Goal: Task Accomplishment & Management: Manage account settings

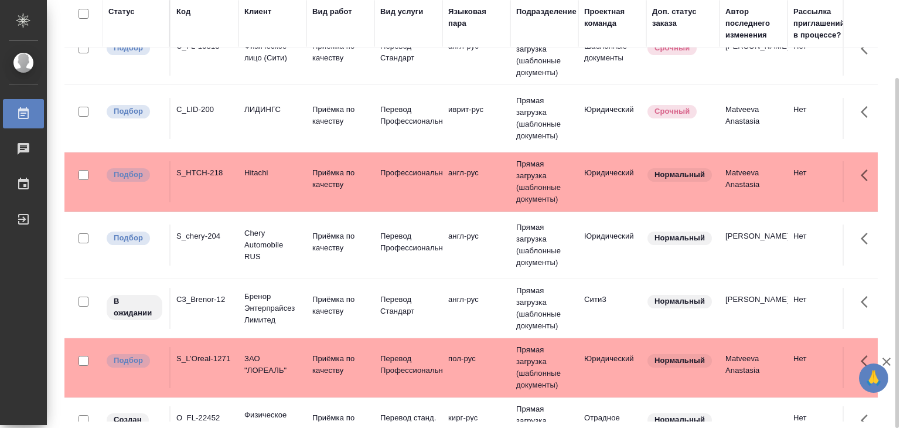
scroll to position [82, 0]
click at [344, 308] on p "Приёмка по качеству" at bounding box center [340, 304] width 56 height 23
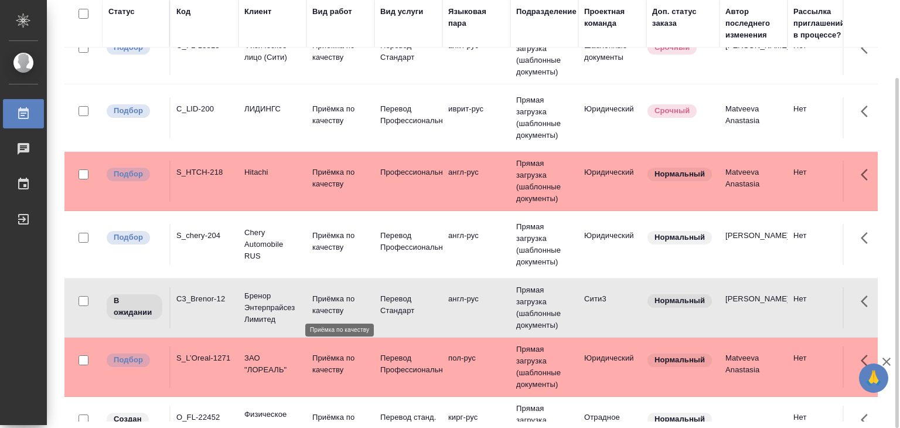
click at [344, 308] on p "Приёмка по качеству" at bounding box center [340, 304] width 56 height 23
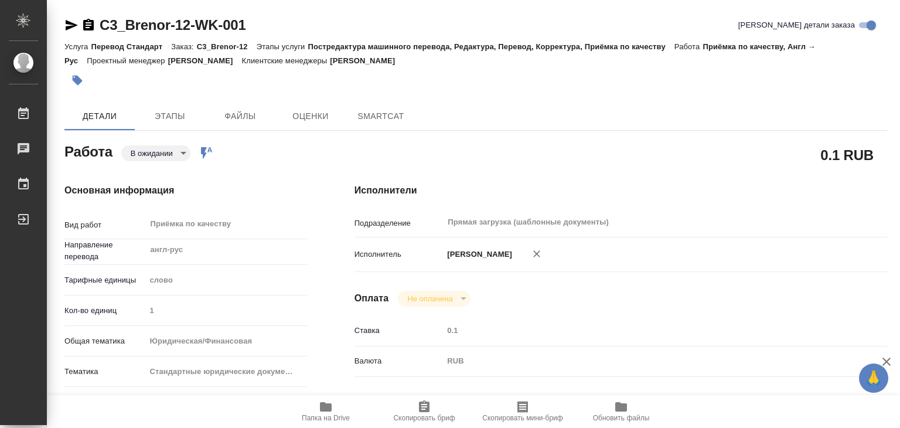
type textarea "x"
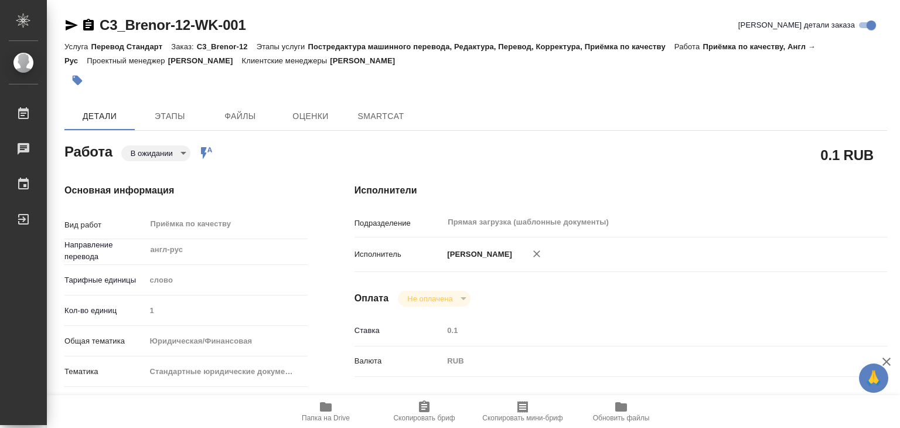
type textarea "x"
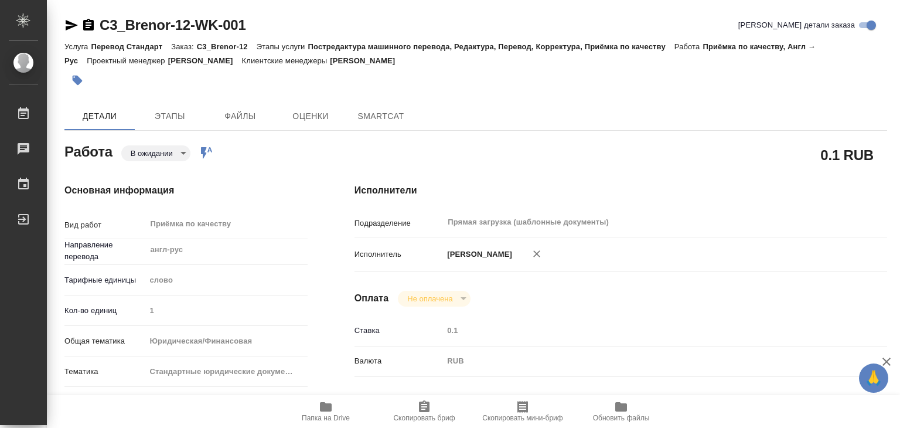
type textarea "x"
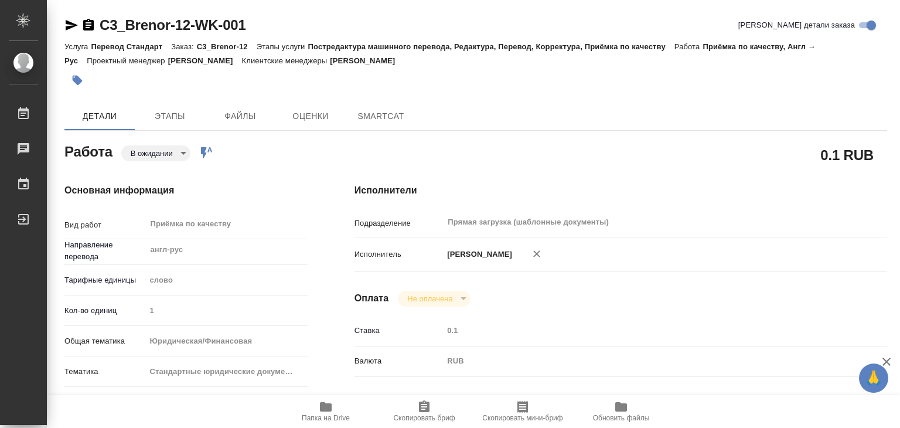
type textarea "x"
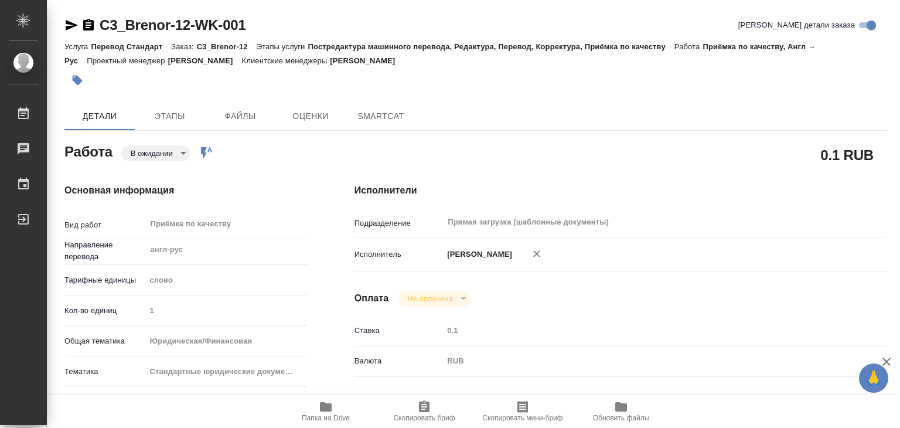
type textarea "x"
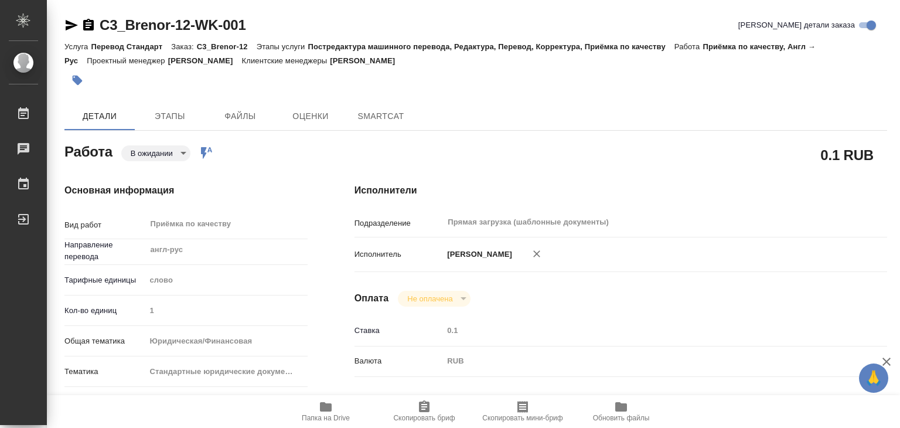
type textarea "x"
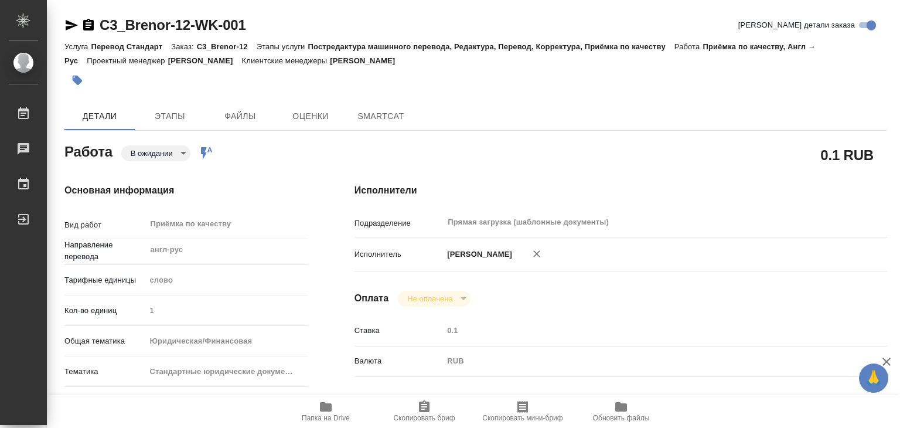
type textarea "x"
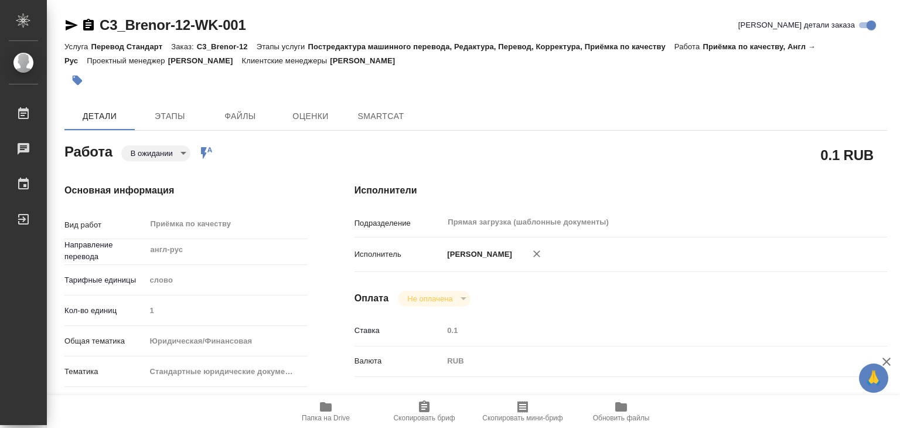
type textarea "x"
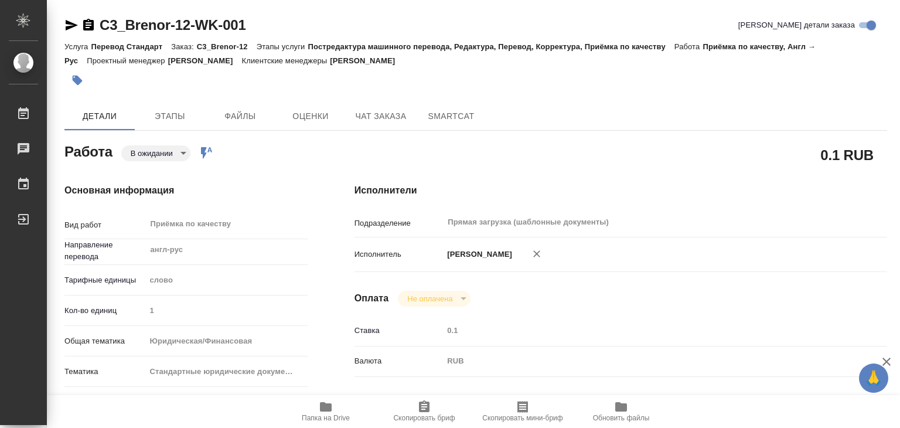
type textarea "x"
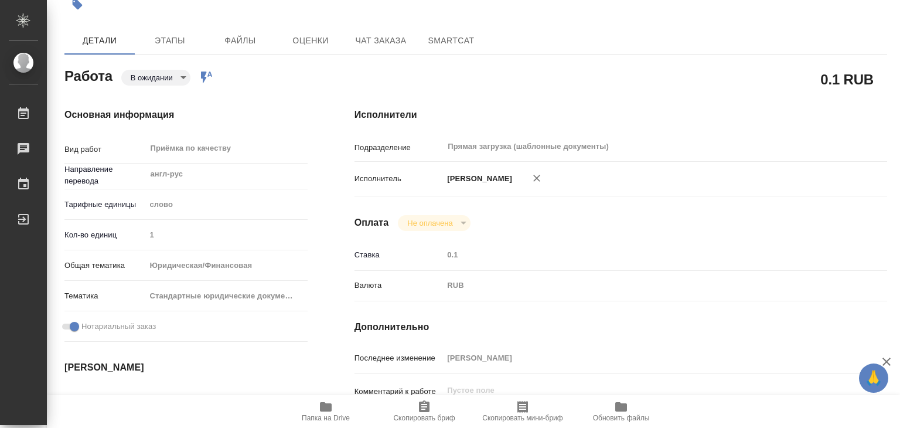
type textarea "x"
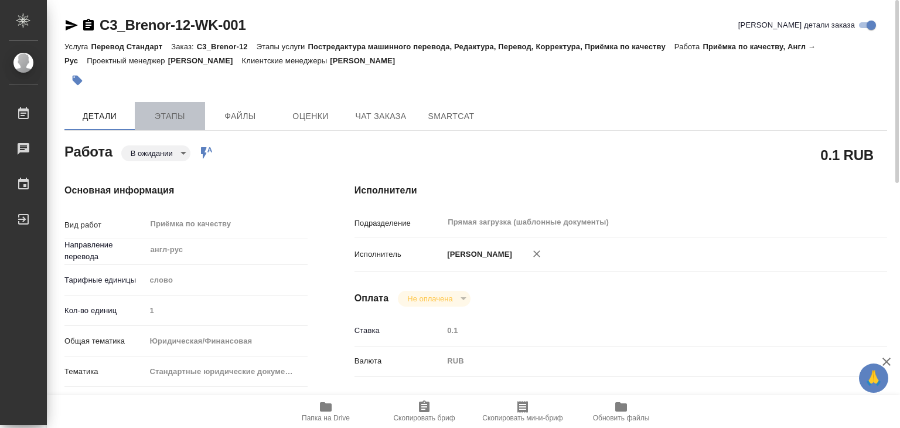
click at [176, 115] on span "Этапы" at bounding box center [170, 116] width 56 height 15
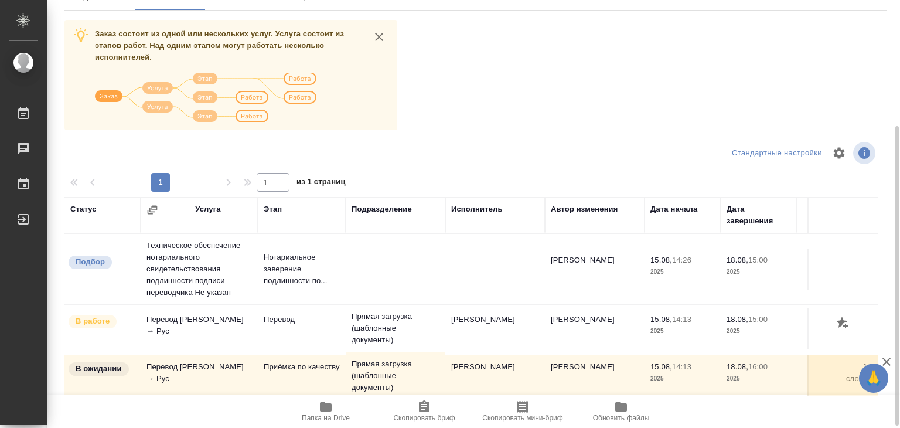
scroll to position [183, 0]
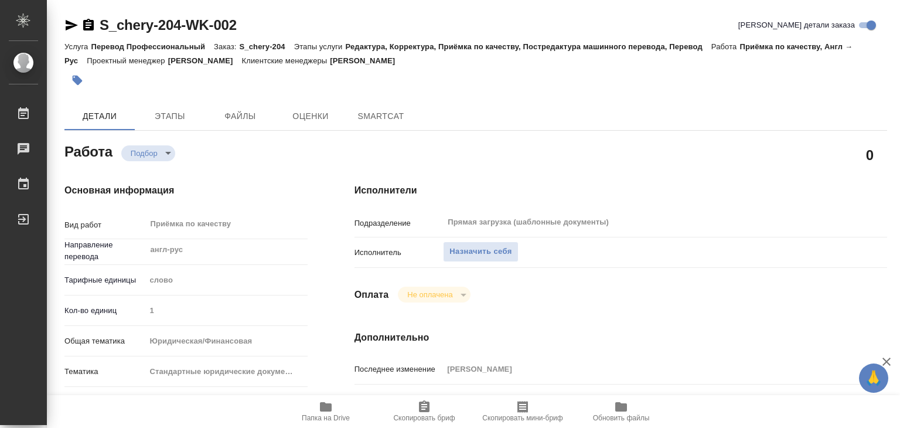
type textarea "x"
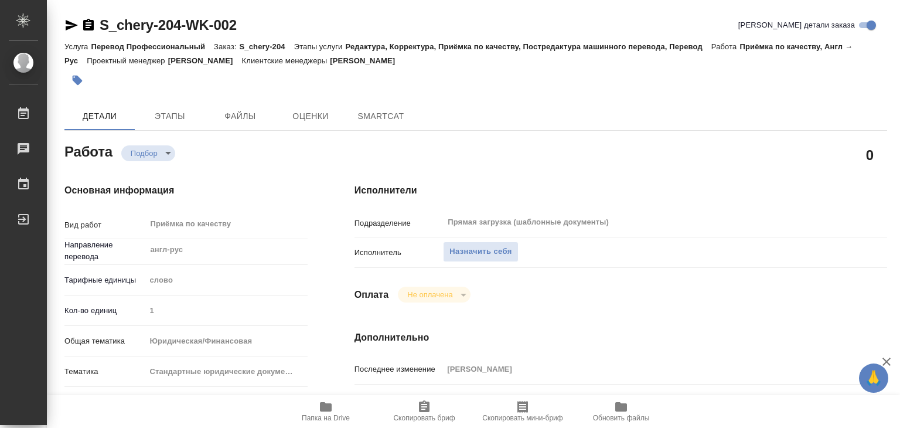
type textarea "x"
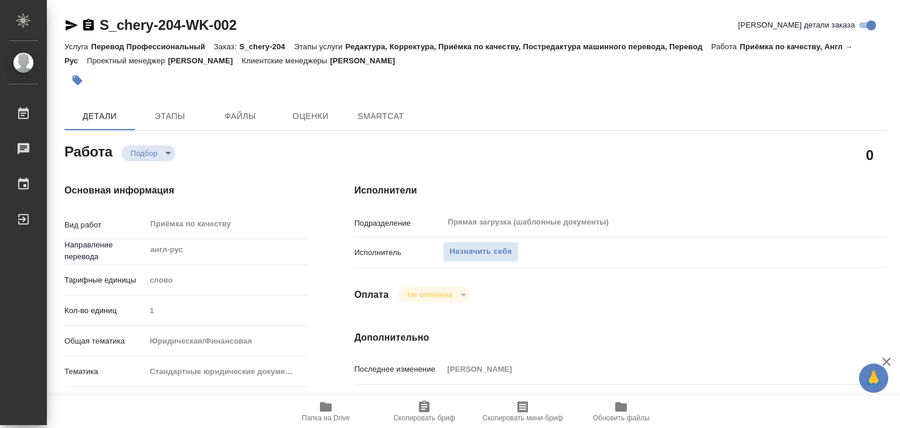
type textarea "x"
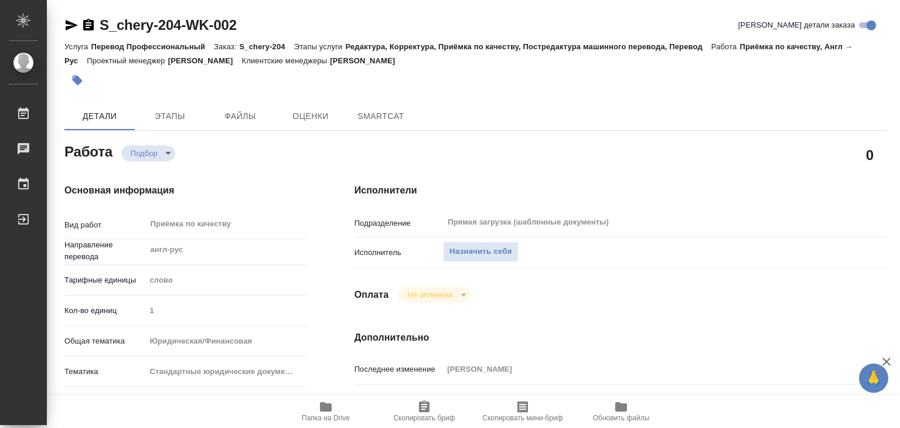
type textarea "x"
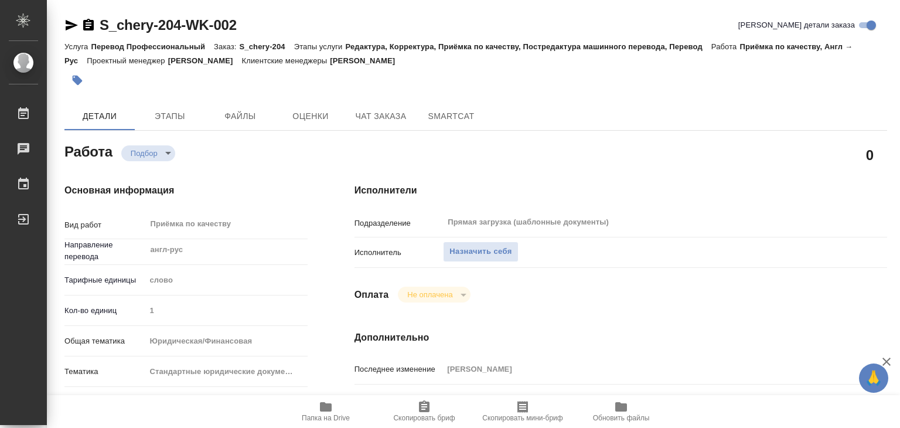
type textarea "x"
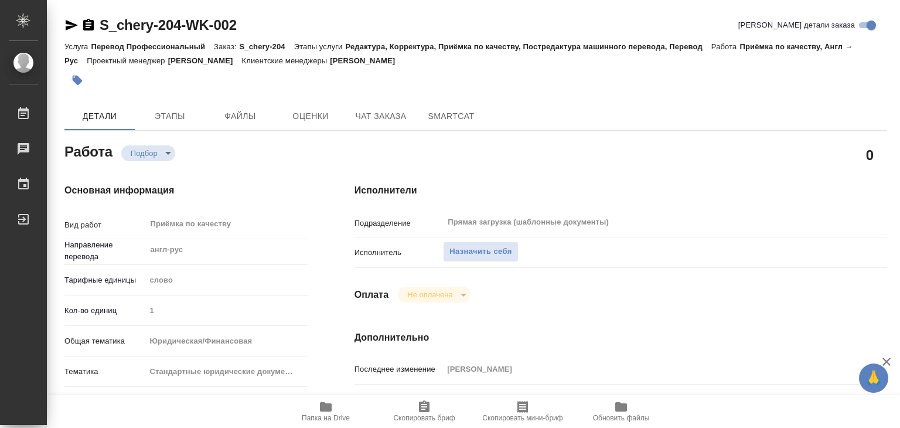
type textarea "x"
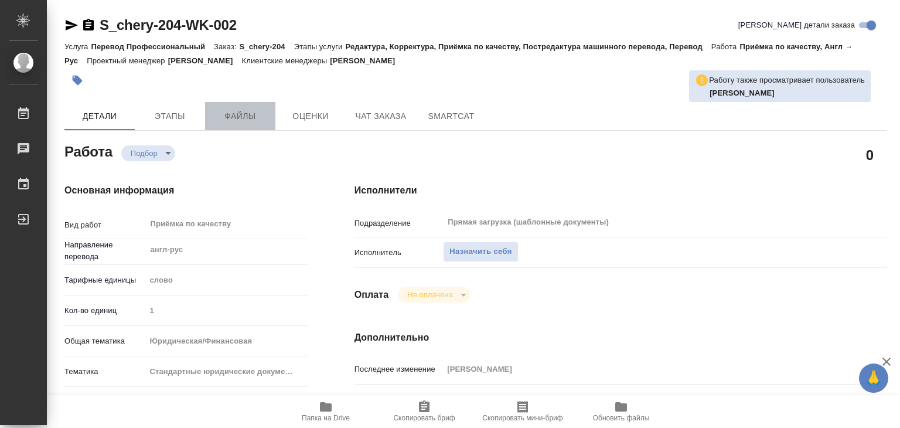
click at [239, 115] on span "Файлы" at bounding box center [240, 116] width 56 height 15
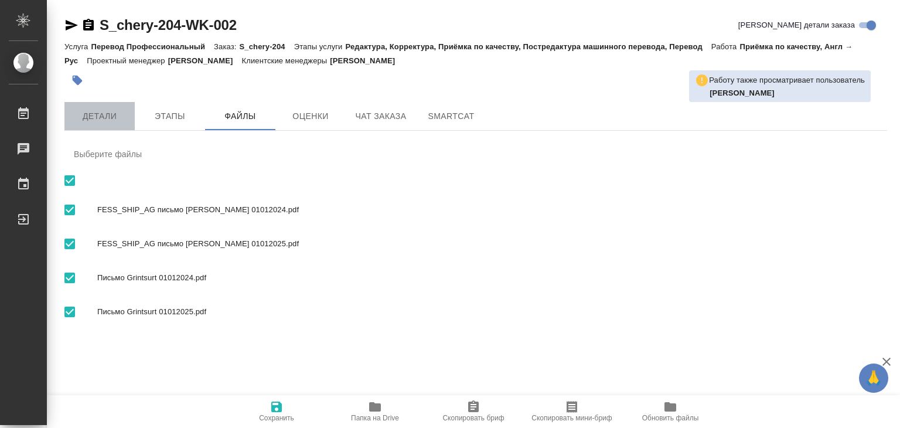
click at [121, 106] on button "Детали" at bounding box center [99, 116] width 70 height 28
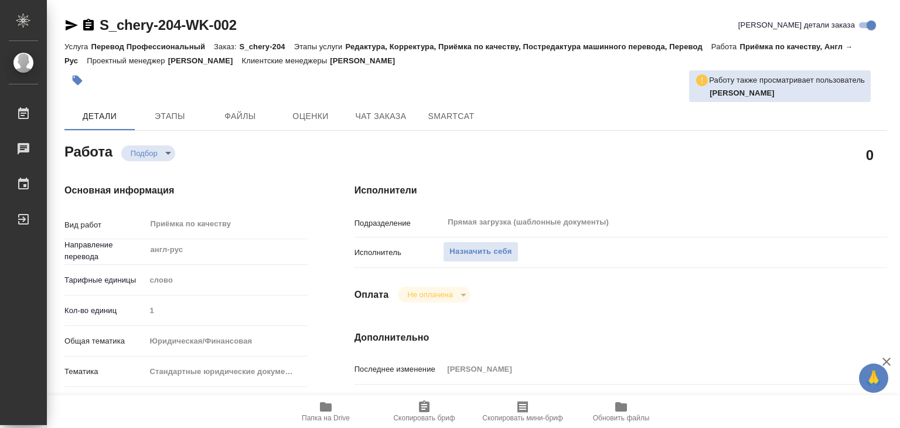
type textarea "x"
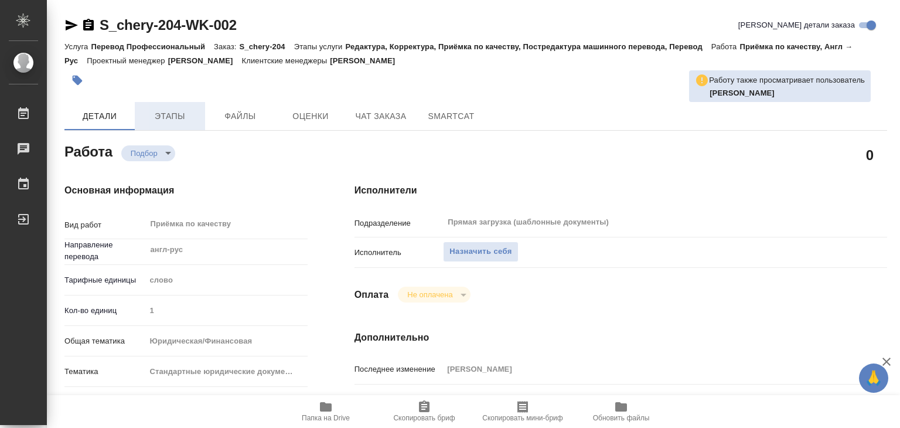
type textarea "x"
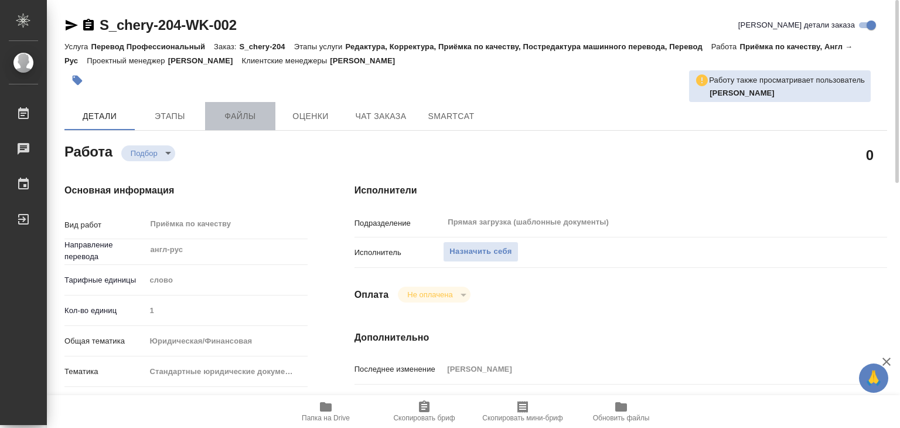
click at [232, 120] on span "Файлы" at bounding box center [240, 116] width 56 height 15
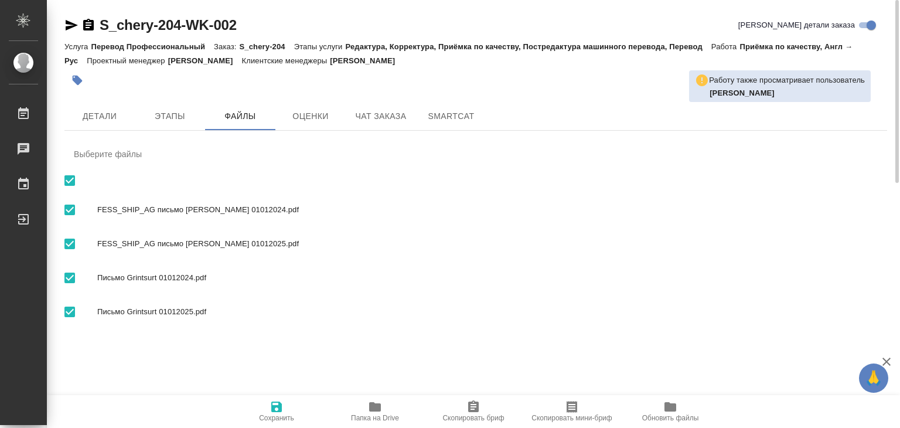
scroll to position [13, 0]
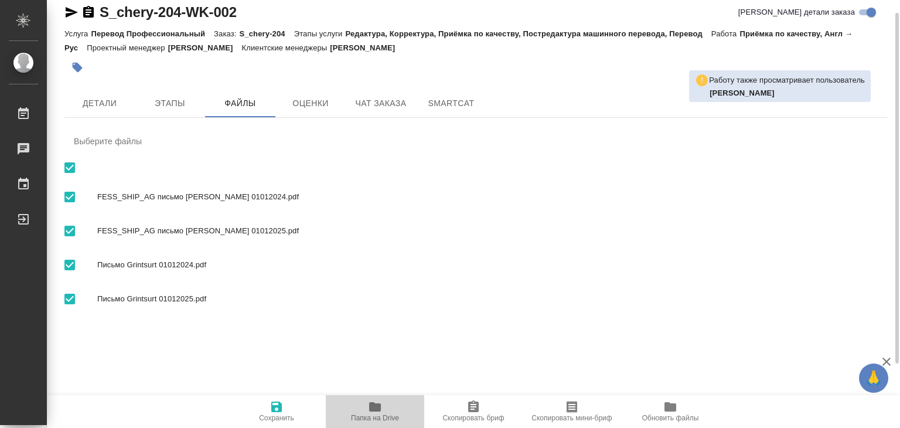
click at [369, 404] on icon "button" at bounding box center [375, 407] width 14 height 14
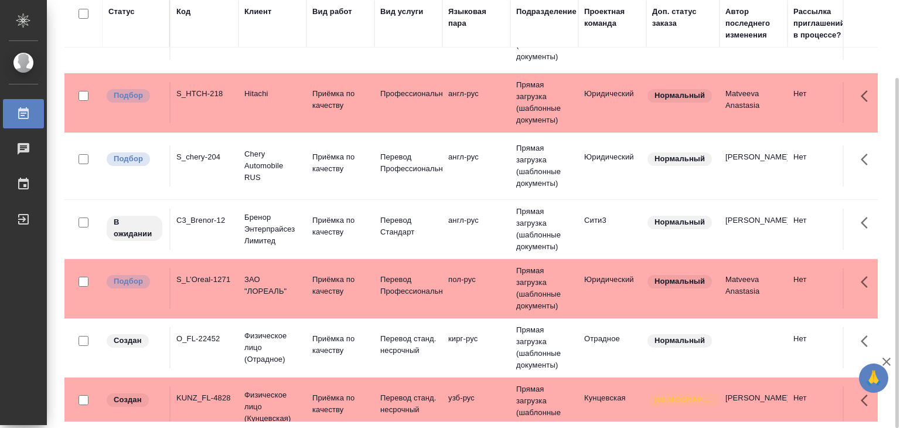
scroll to position [156, 0]
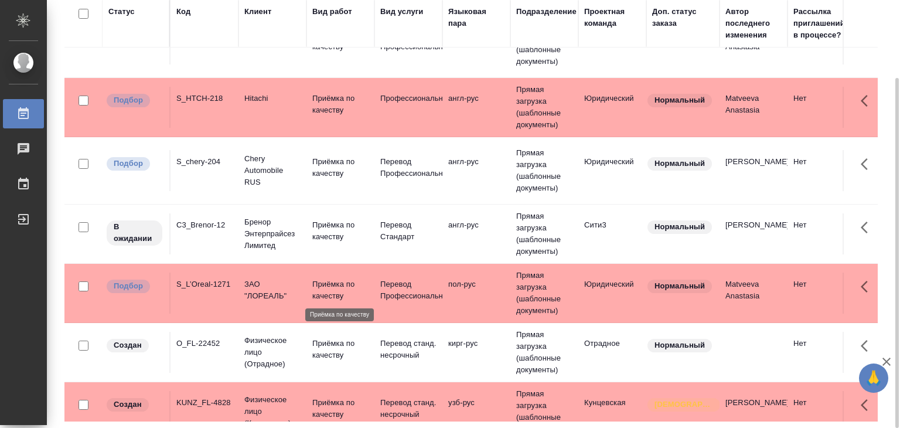
click at [315, 283] on p "Приёмка по качеству" at bounding box center [340, 289] width 56 height 23
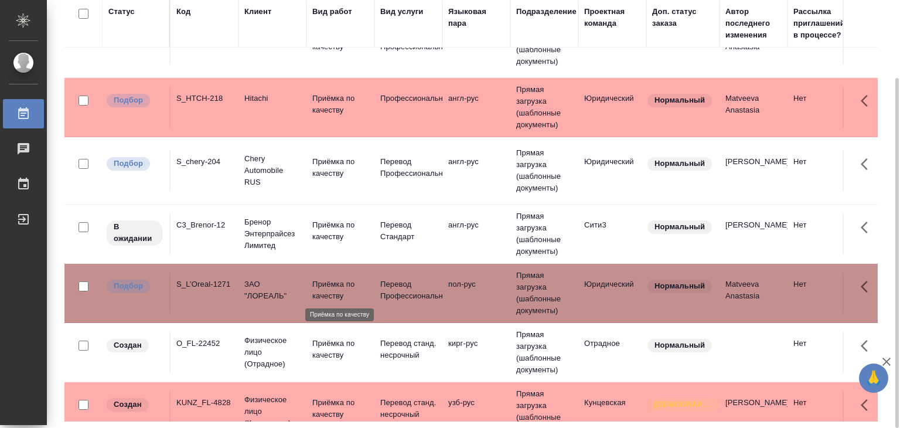
click at [315, 283] on p "Приёмка по качеству" at bounding box center [340, 289] width 56 height 23
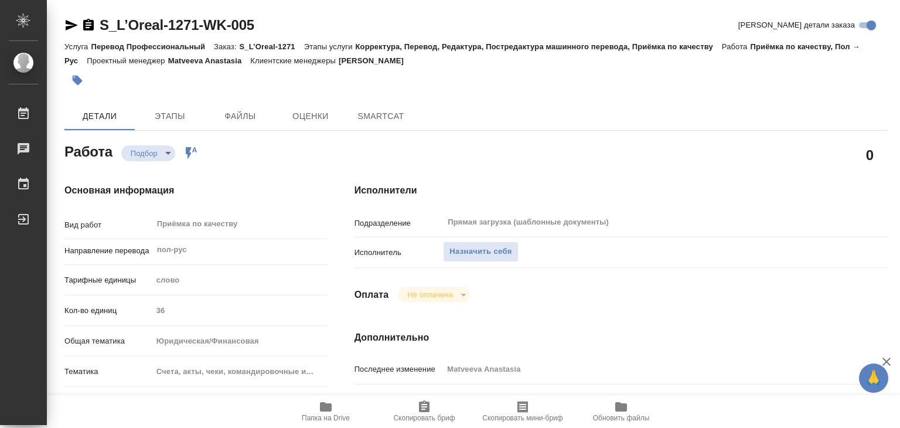
type textarea "x"
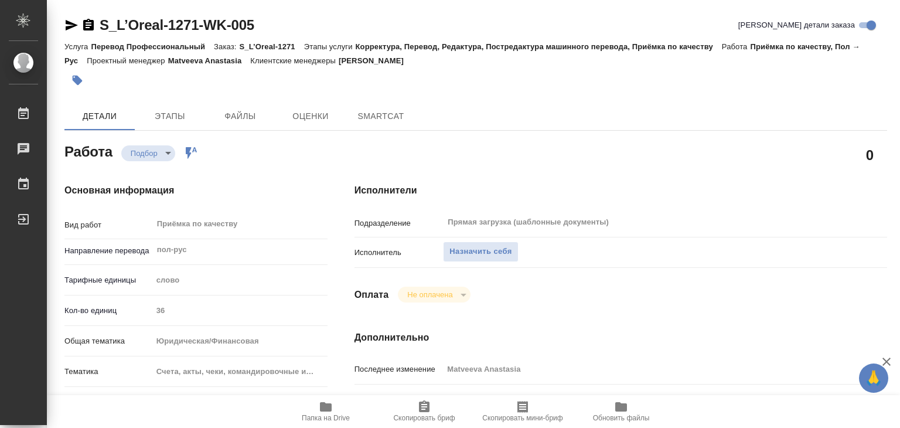
type textarea "x"
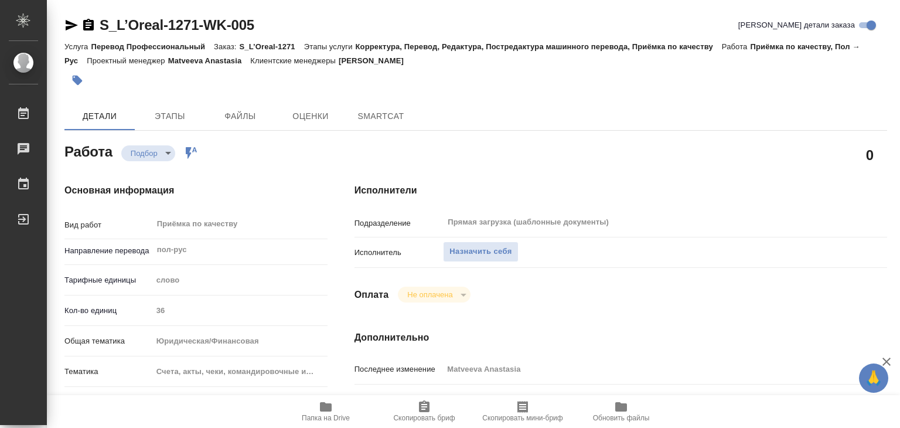
type textarea "x"
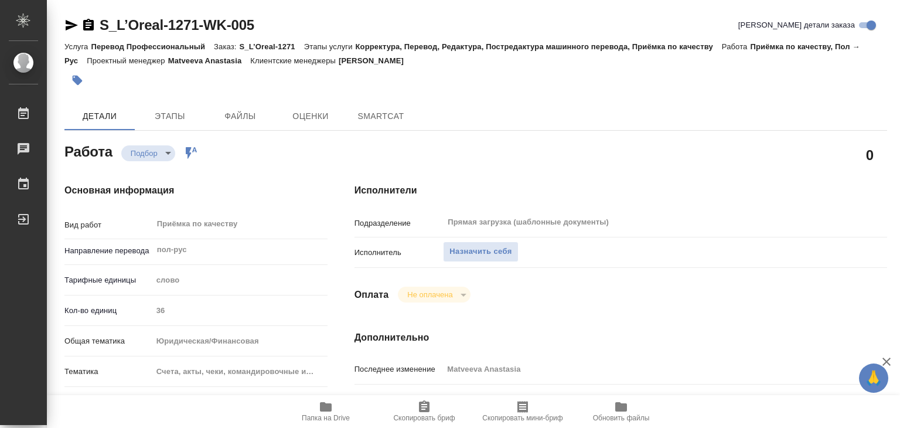
type textarea "x"
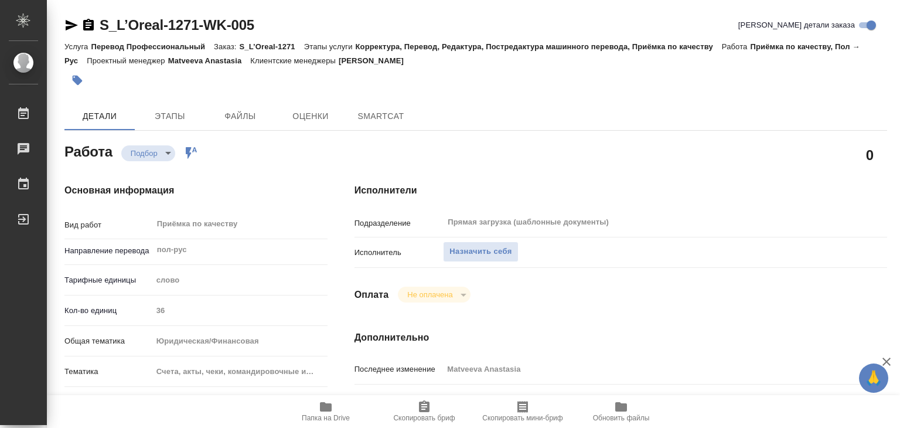
type textarea "x"
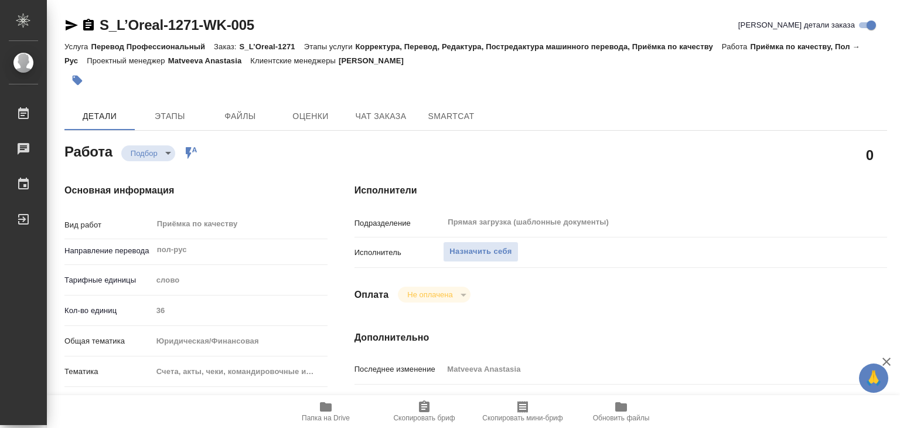
type textarea "x"
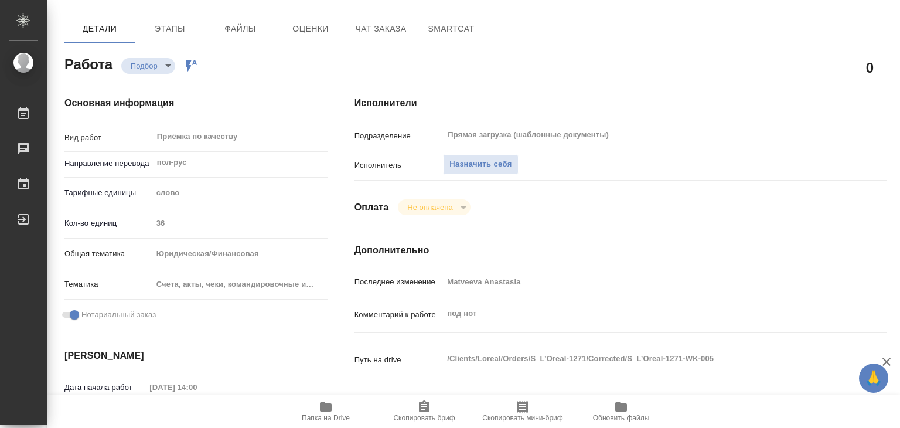
type textarea "x"
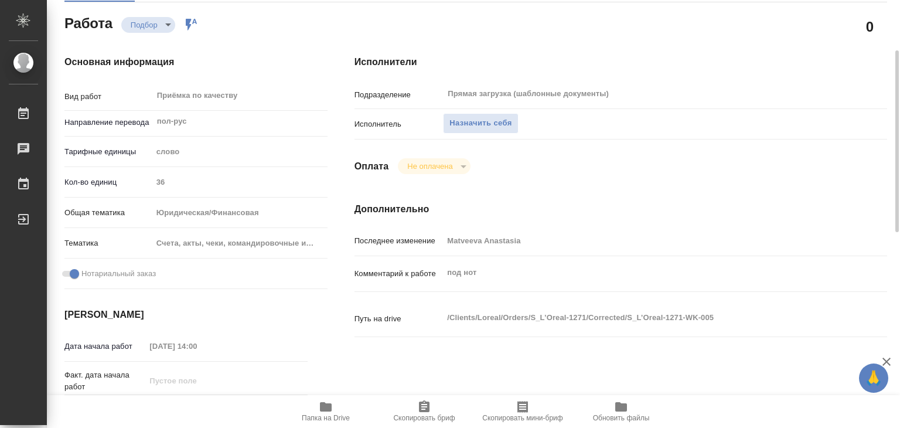
type textarea "x"
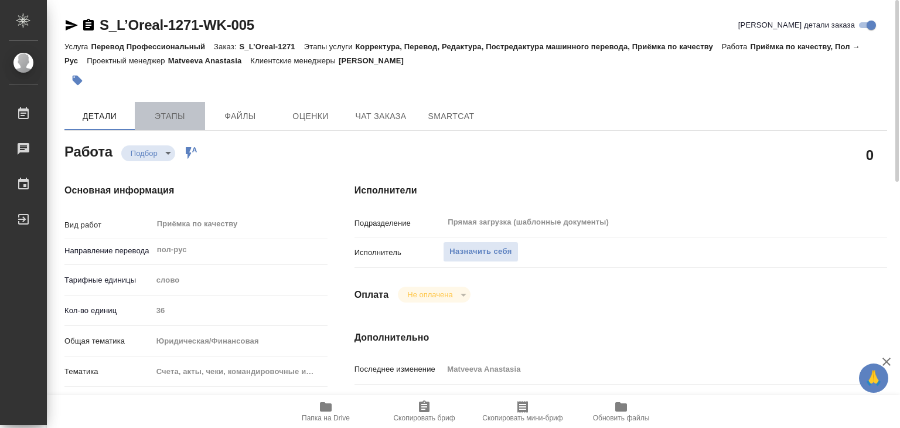
click at [164, 109] on span "Этапы" at bounding box center [170, 116] width 56 height 15
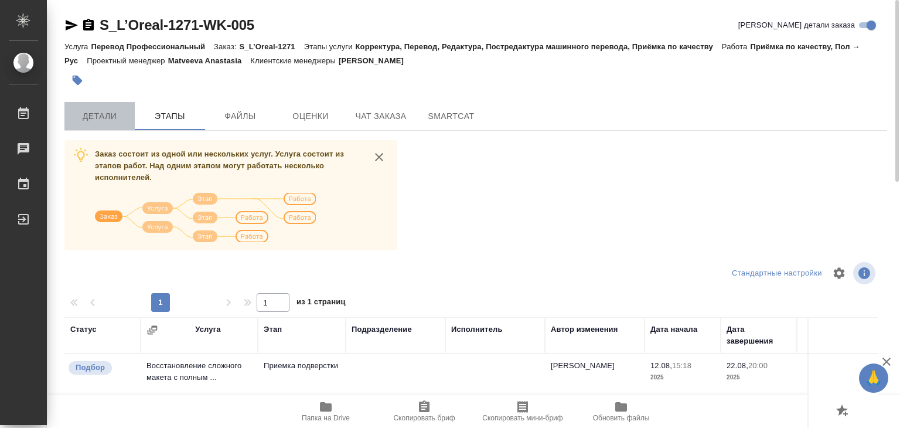
click at [108, 120] on span "Детали" at bounding box center [100, 116] width 56 height 15
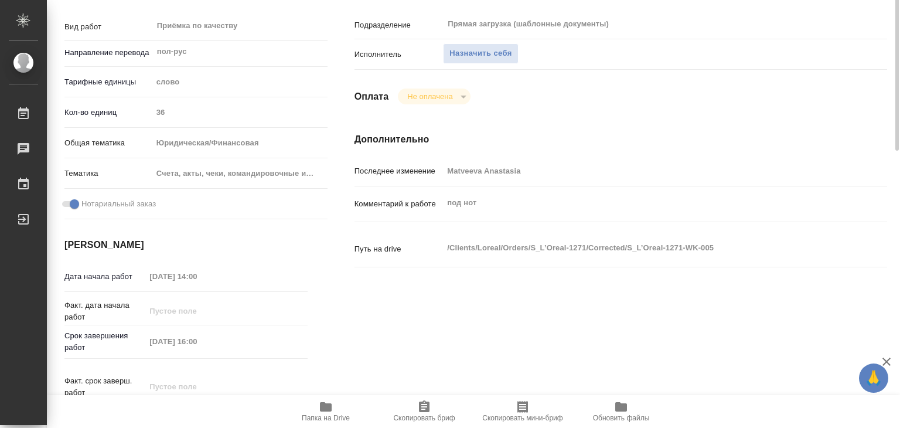
type textarea "x"
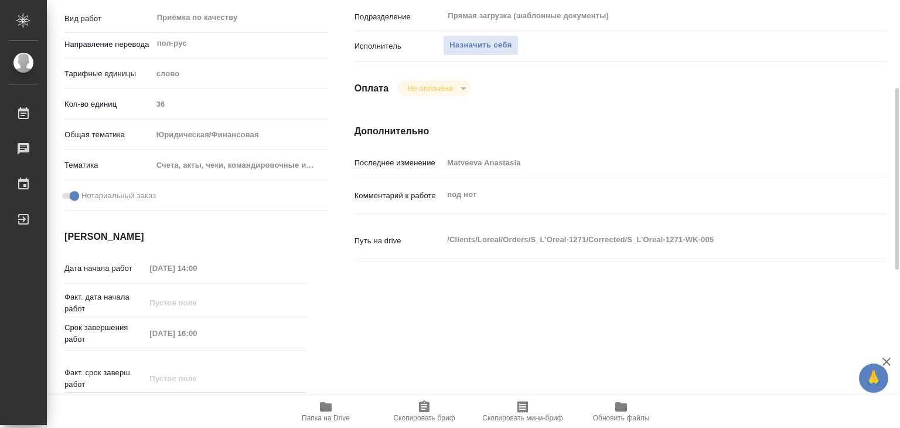
type textarea "x"
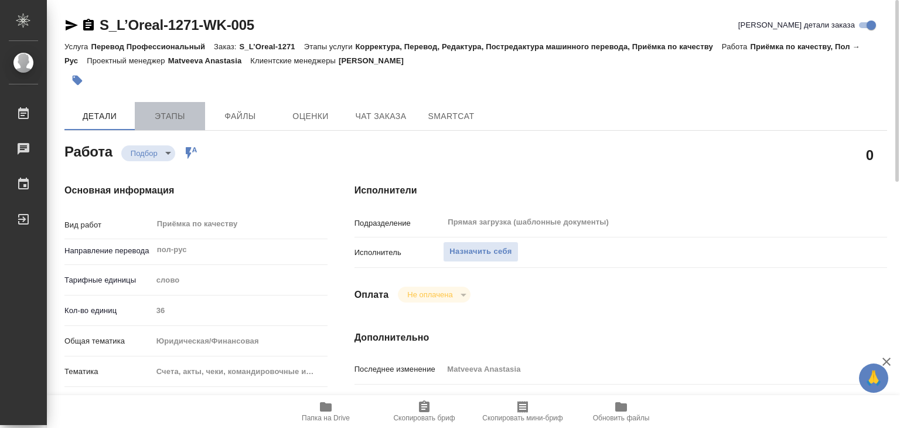
click at [159, 115] on span "Этапы" at bounding box center [170, 116] width 56 height 15
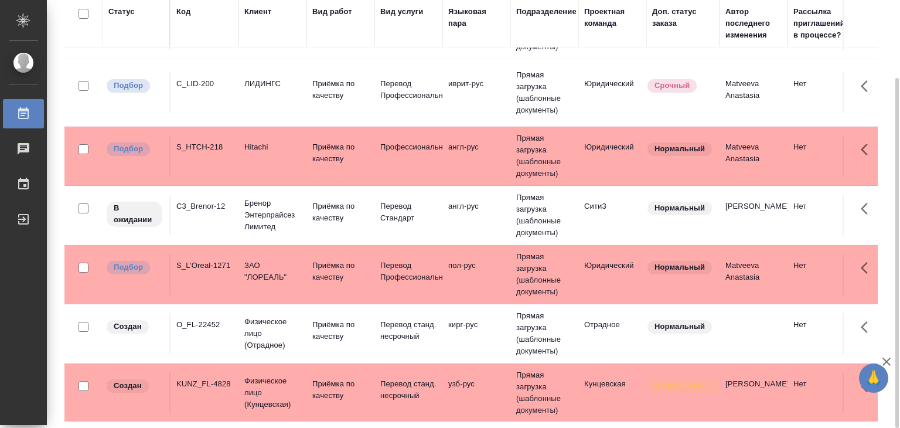
scroll to position [47, 0]
click at [288, 272] on p "ЗАО "ЛОРЕАЛЬ"" at bounding box center [272, 272] width 56 height 23
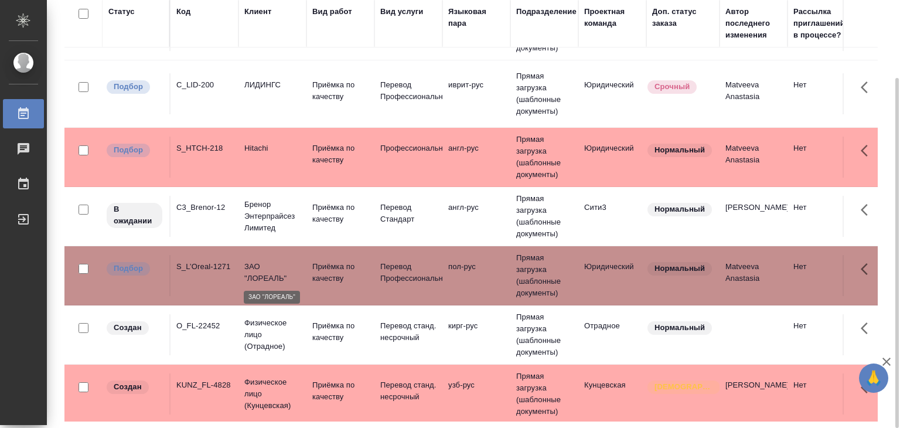
click at [288, 272] on p "ЗАО "ЛОРЕАЛЬ"" at bounding box center [272, 272] width 56 height 23
click at [300, 51] on td "Hitachi" at bounding box center [273, 30] width 68 height 41
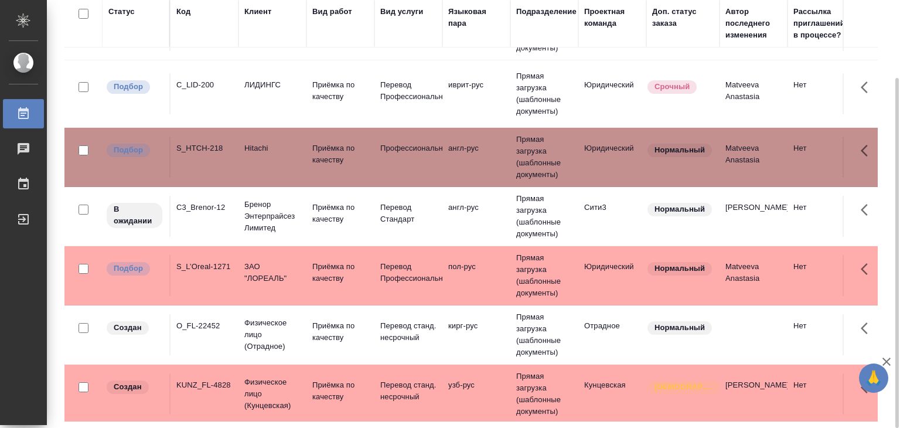
click at [300, 51] on td "Hitachi" at bounding box center [273, 30] width 68 height 41
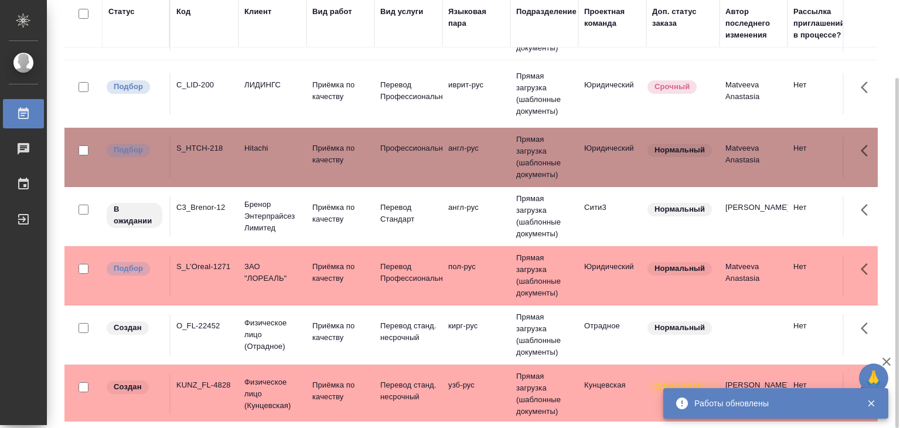
scroll to position [0, 0]
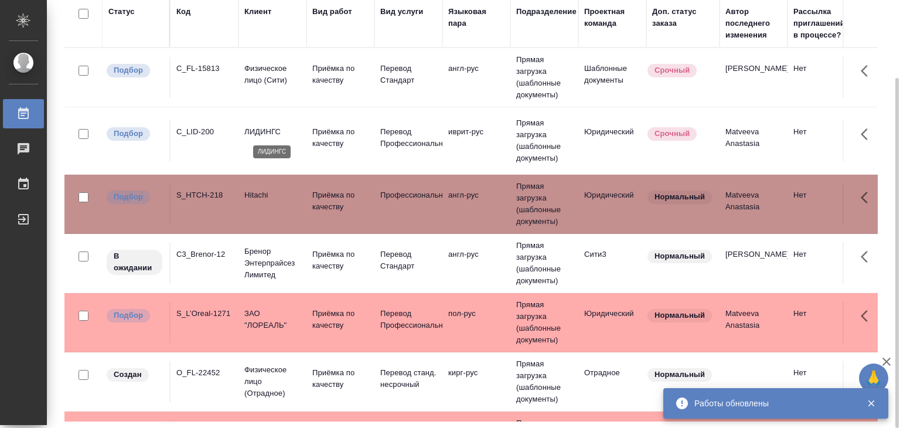
click at [262, 135] on p "ЛИДИНГС" at bounding box center [272, 132] width 56 height 12
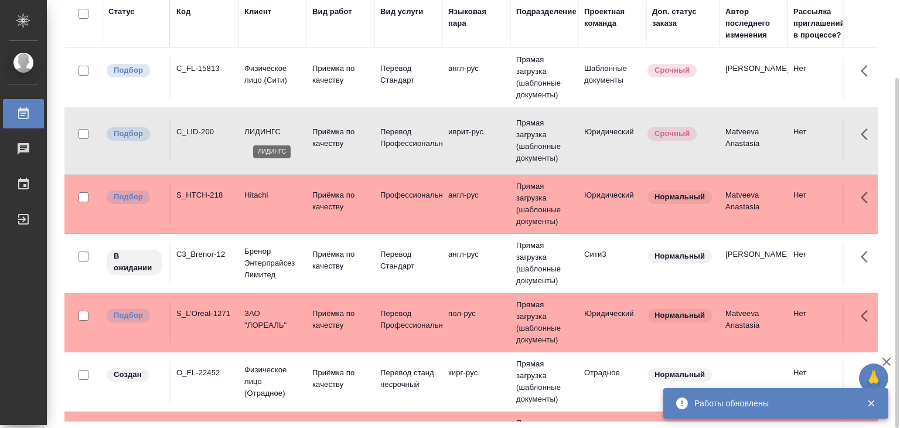
click at [262, 135] on p "ЛИДИНГС" at bounding box center [272, 132] width 56 height 12
click at [260, 76] on p "Физическое лицо (Сити)" at bounding box center [272, 74] width 56 height 23
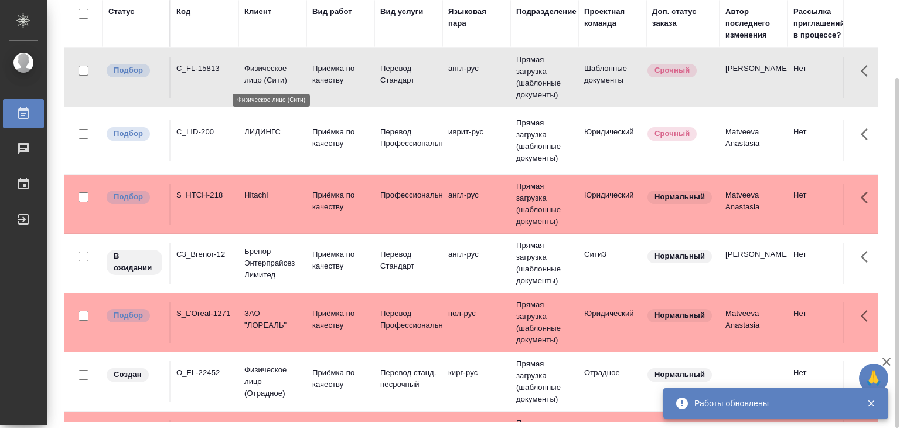
click at [260, 76] on p "Физическое лицо (Сити)" at bounding box center [272, 74] width 56 height 23
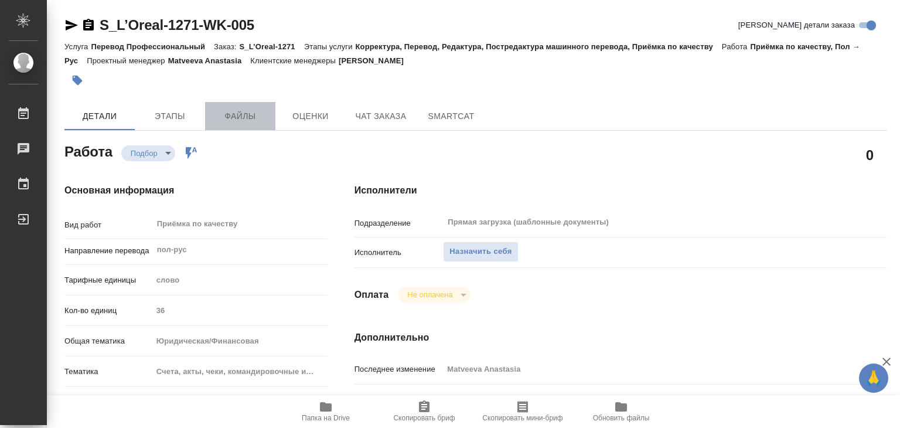
click at [241, 123] on button "Файлы" at bounding box center [240, 116] width 70 height 28
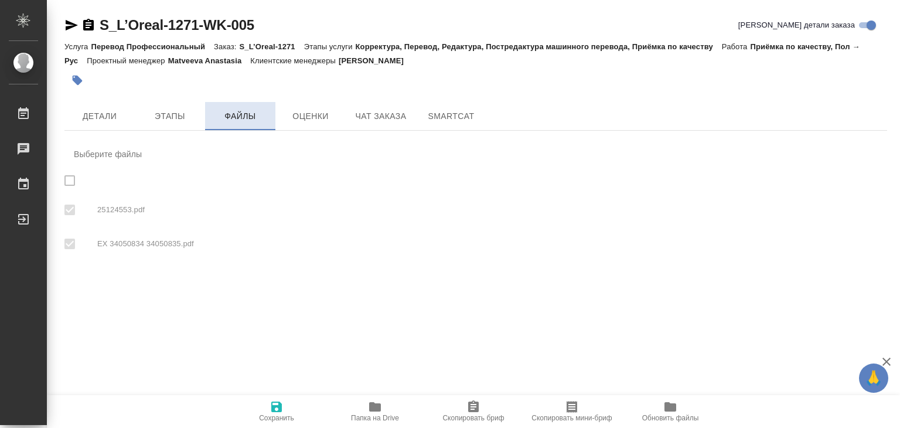
checkbox input "true"
click at [379, 409] on icon "button" at bounding box center [375, 406] width 12 height 9
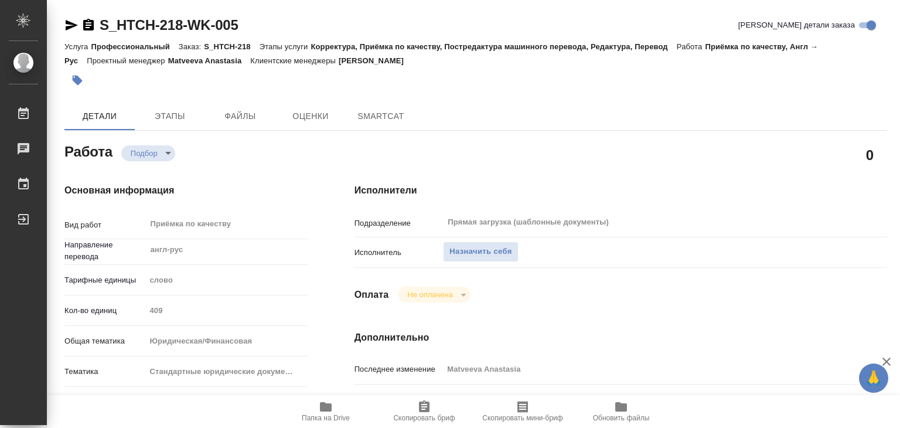
type textarea "x"
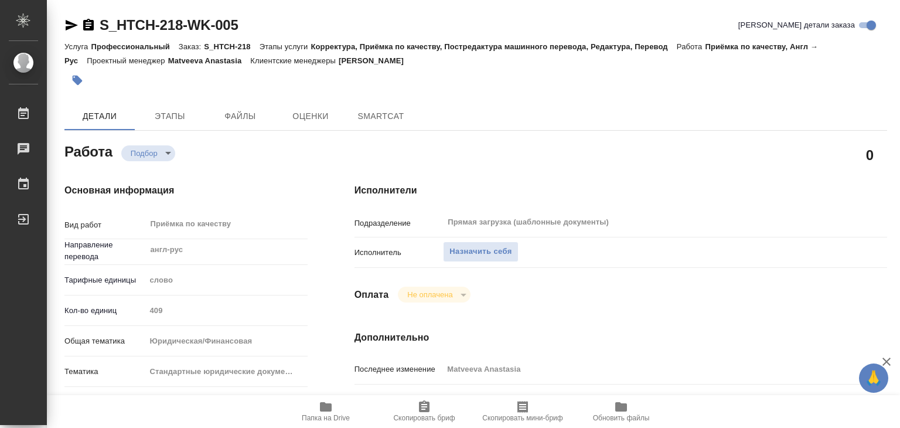
type textarea "x"
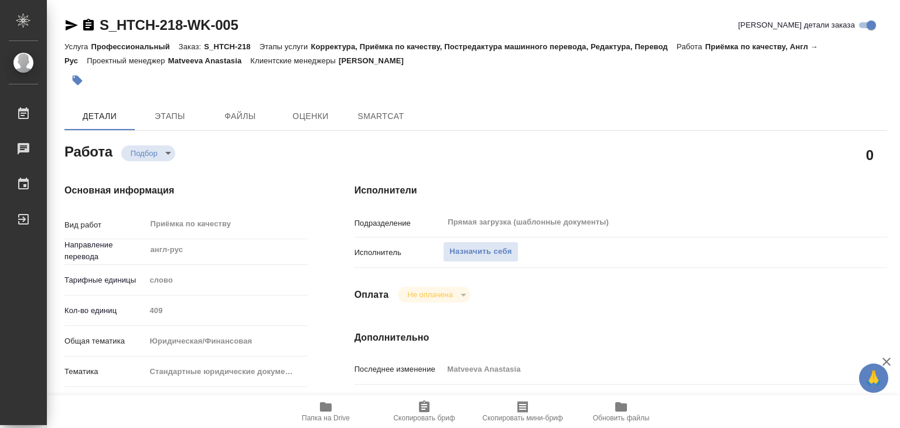
type textarea "x"
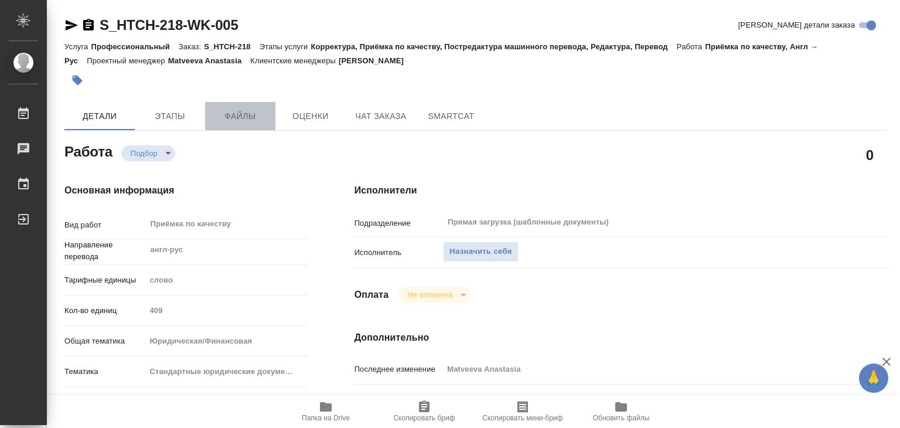
click at [236, 113] on span "Файлы" at bounding box center [240, 116] width 56 height 15
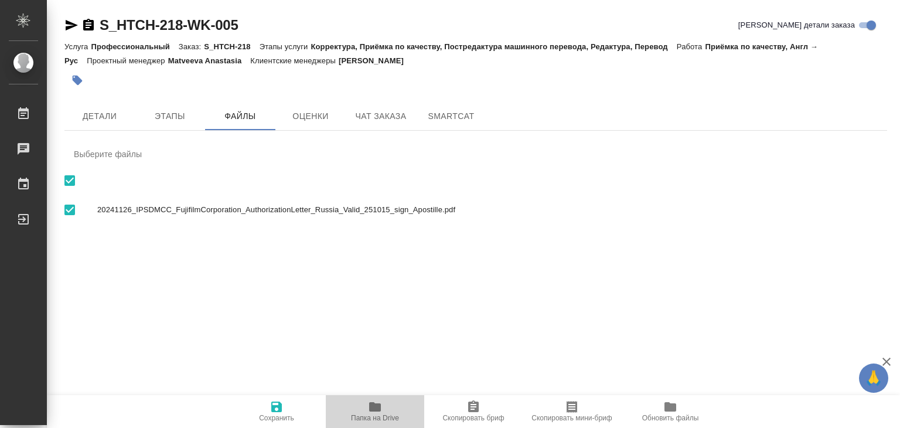
click at [374, 404] on icon "button" at bounding box center [375, 406] width 12 height 9
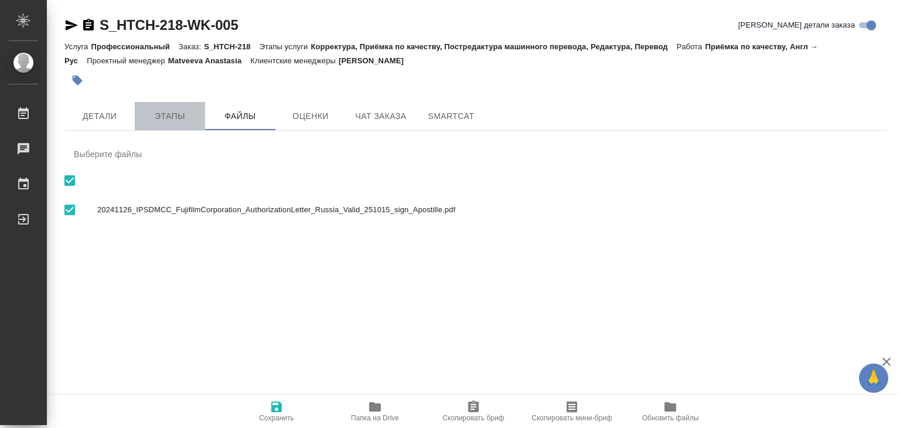
click at [175, 111] on span "Этапы" at bounding box center [170, 116] width 56 height 15
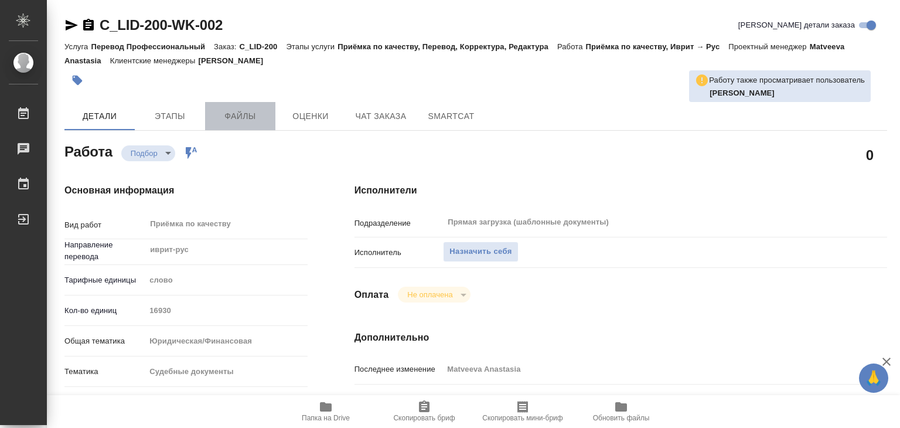
click at [244, 128] on button "Файлы" at bounding box center [240, 116] width 70 height 28
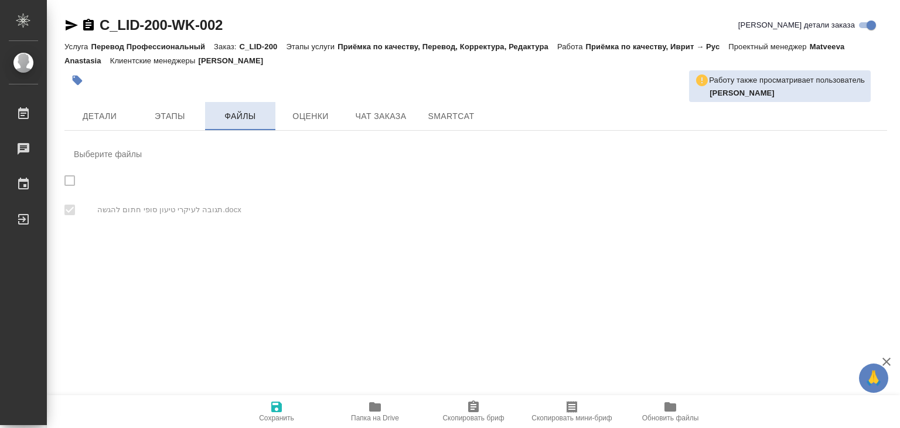
checkbox input "true"
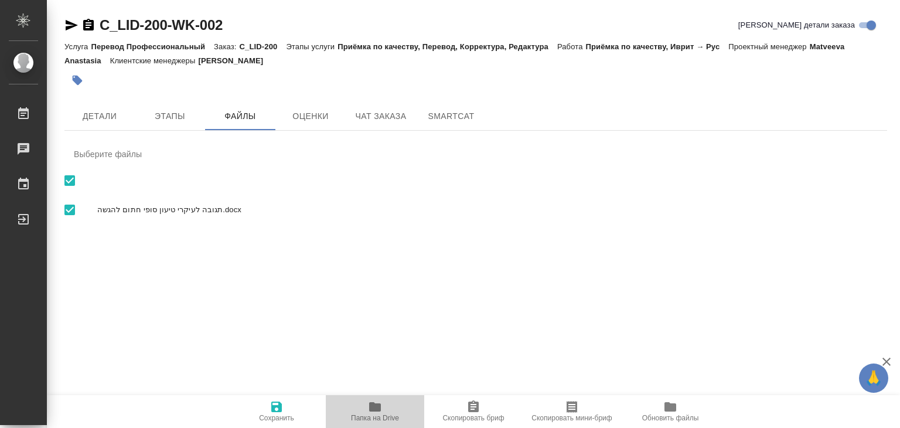
click at [385, 407] on span "Папка на Drive" at bounding box center [375, 411] width 84 height 22
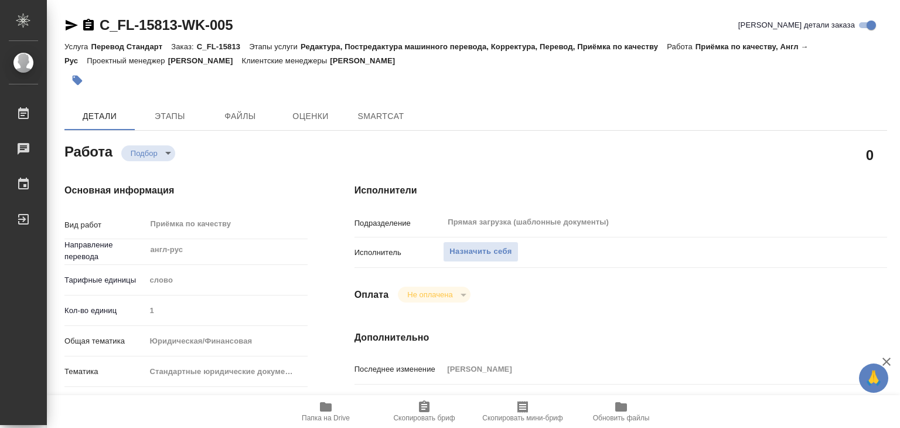
type textarea "x"
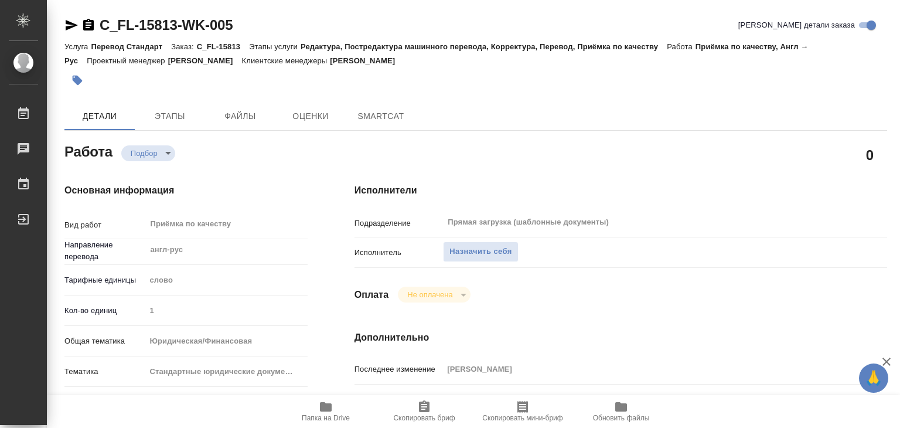
type textarea "x"
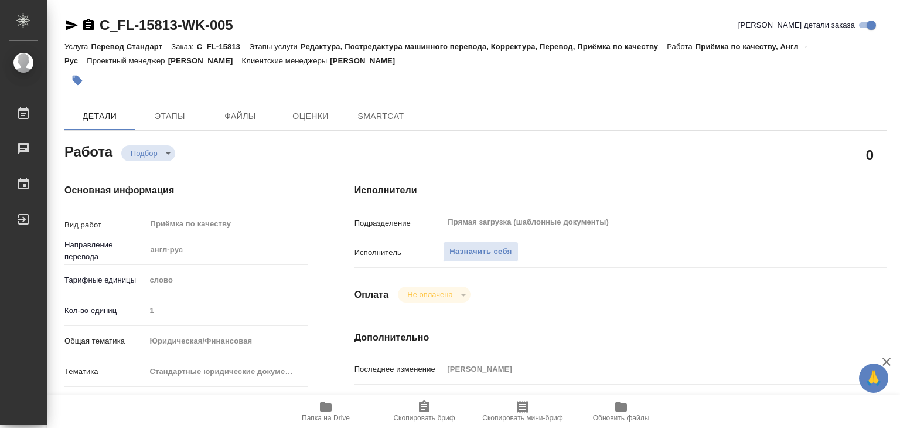
type textarea "x"
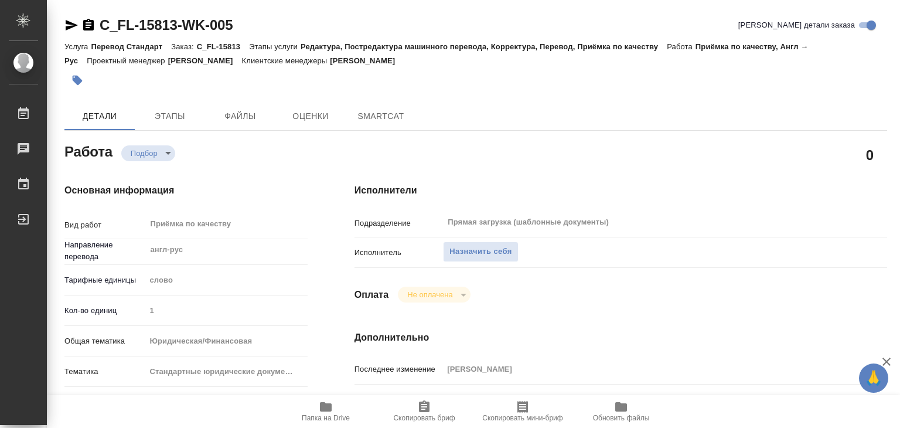
type textarea "x"
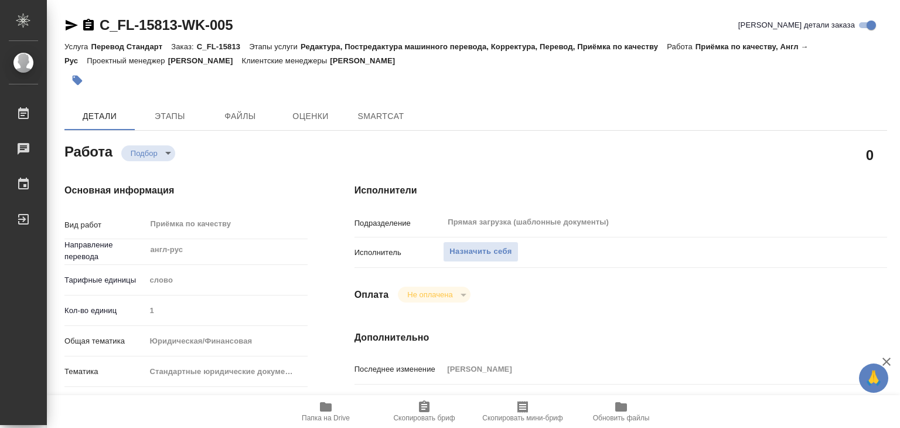
type textarea "x"
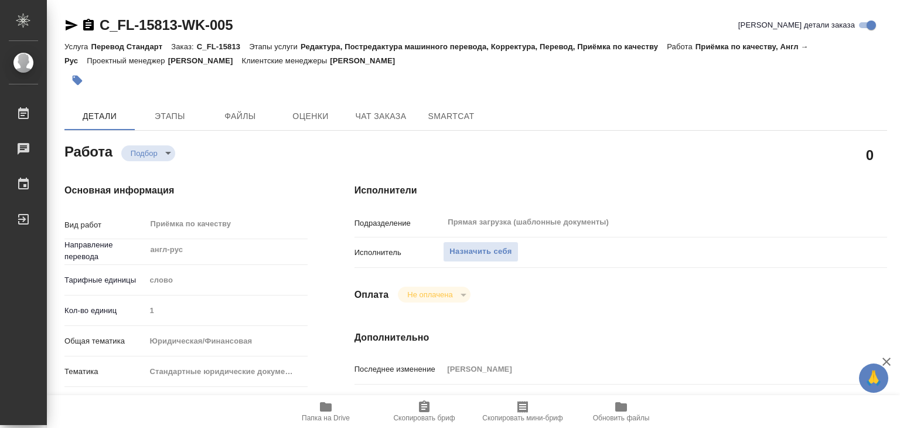
type textarea "x"
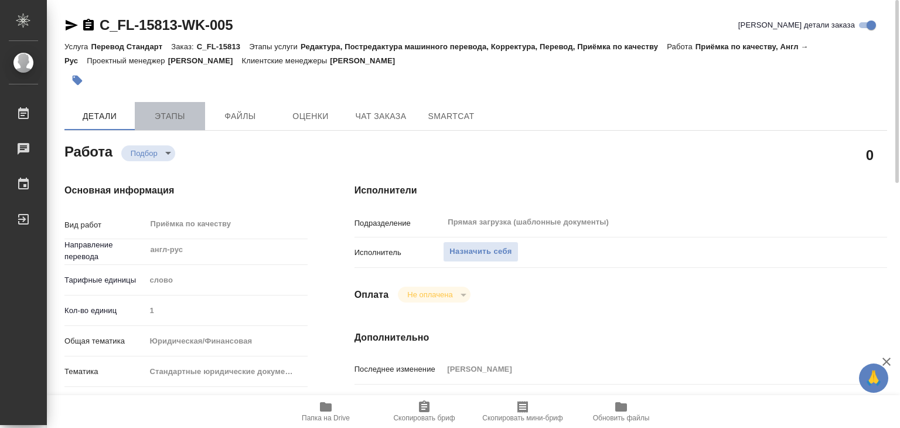
click at [159, 106] on button "Этапы" at bounding box center [170, 116] width 70 height 28
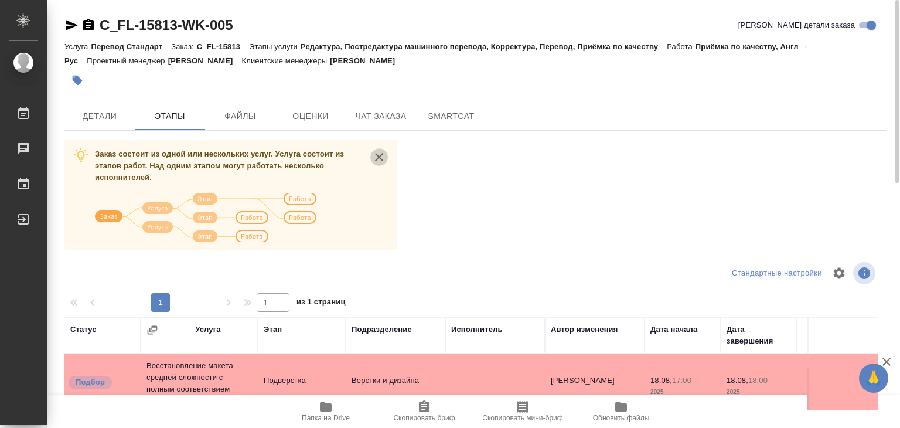
click at [380, 152] on icon "close" at bounding box center [379, 157] width 14 height 14
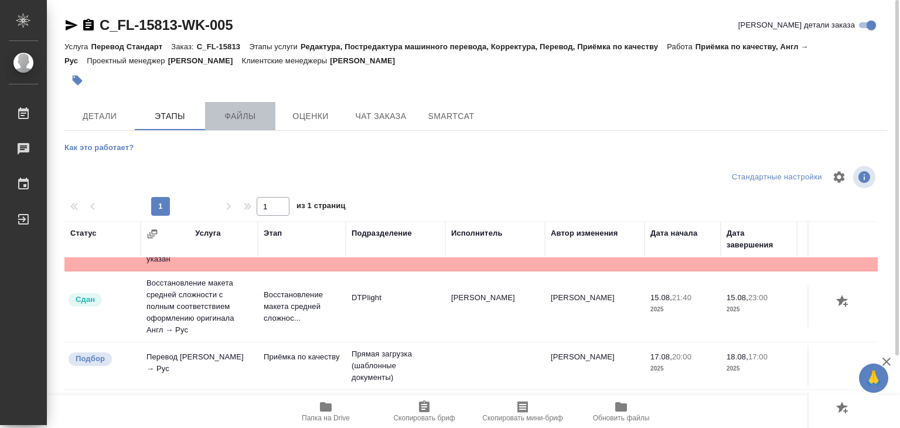
click at [251, 109] on span "Файлы" at bounding box center [240, 116] width 56 height 15
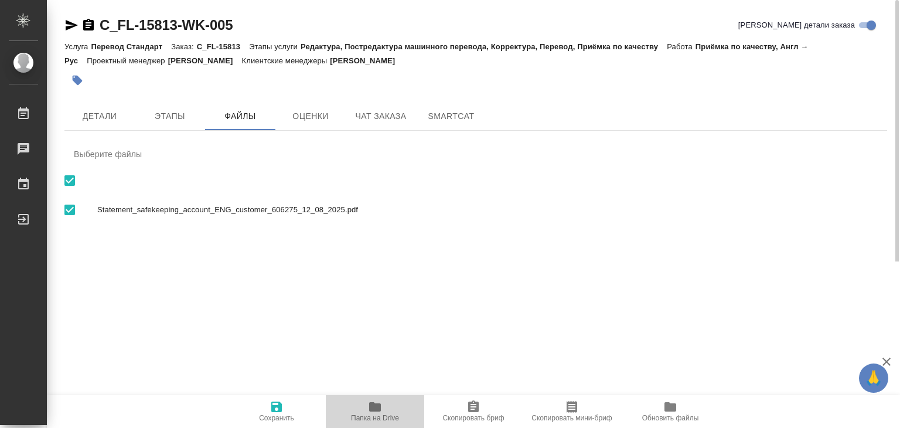
click at [376, 415] on span "Папка на Drive" at bounding box center [375, 418] width 48 height 8
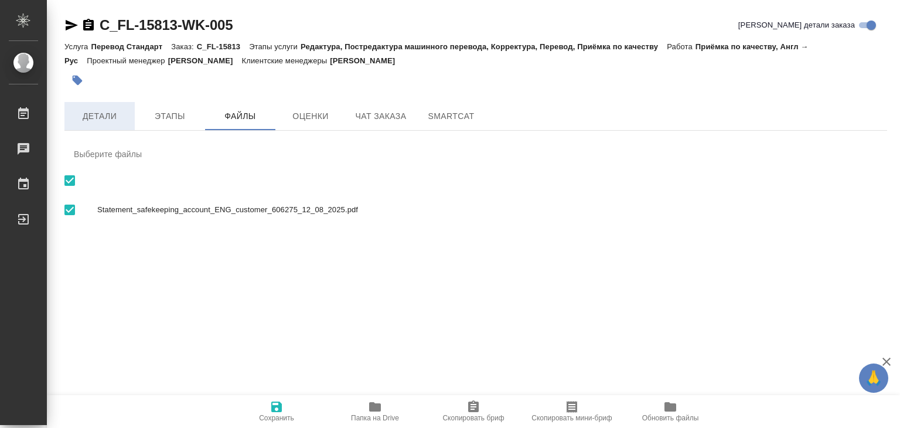
click at [104, 124] on button "Детали" at bounding box center [99, 116] width 70 height 28
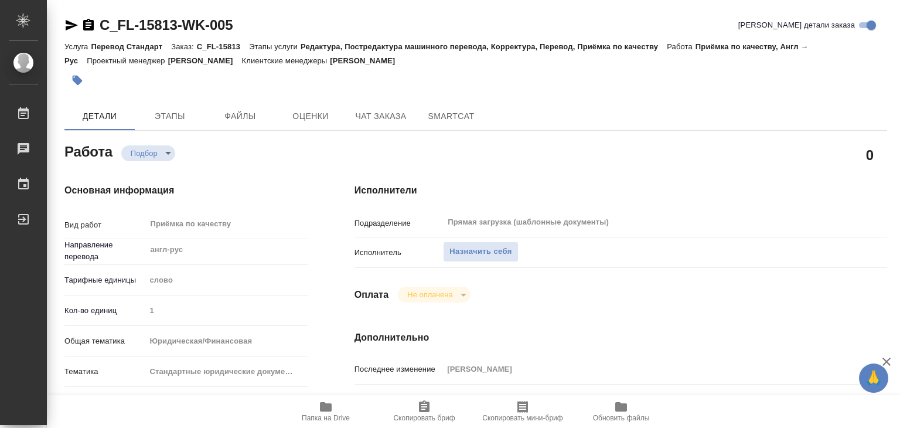
type textarea "x"
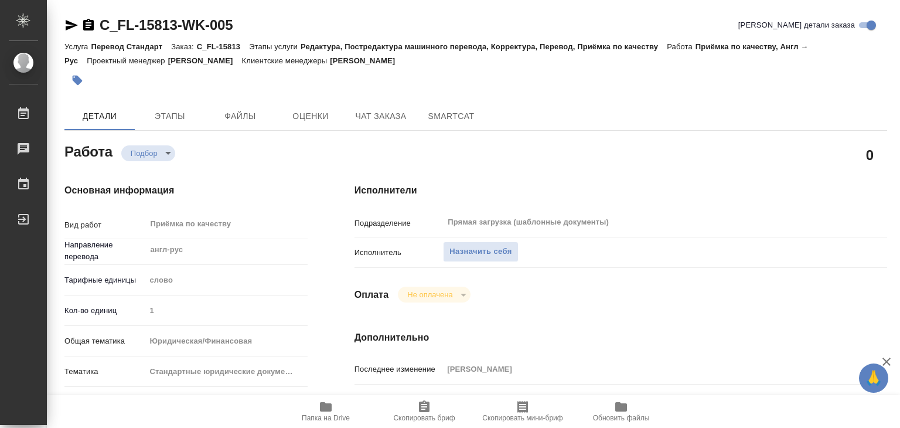
type textarea "x"
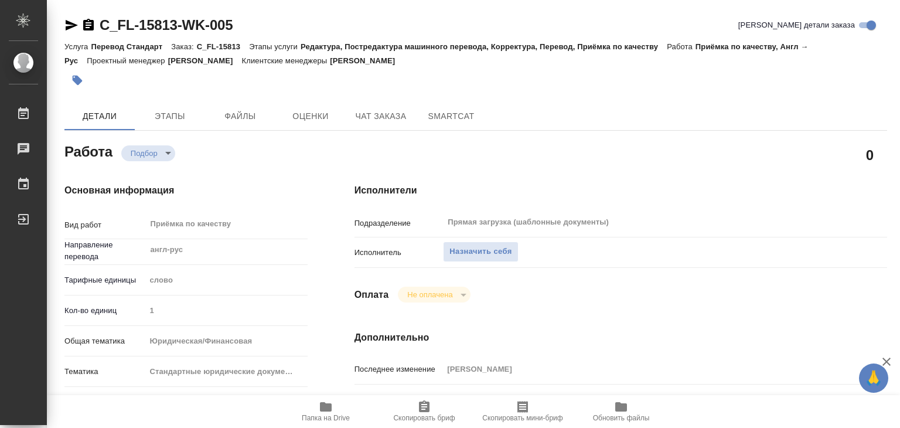
type textarea "x"
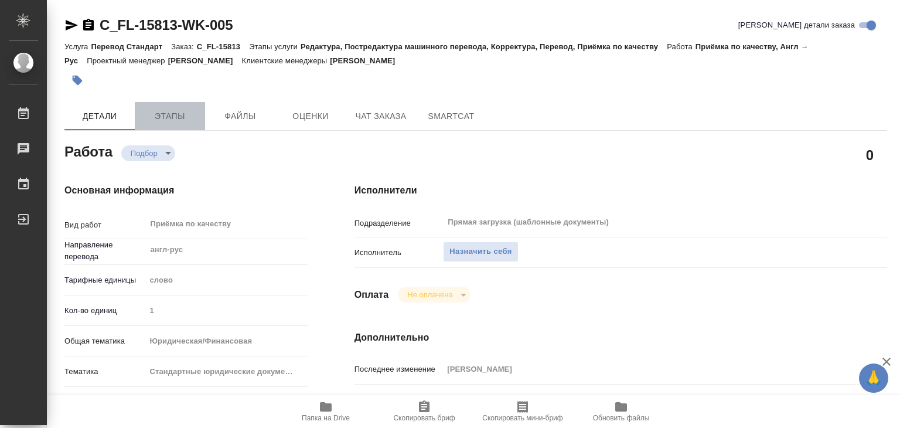
click at [145, 120] on span "Этапы" at bounding box center [170, 116] width 56 height 15
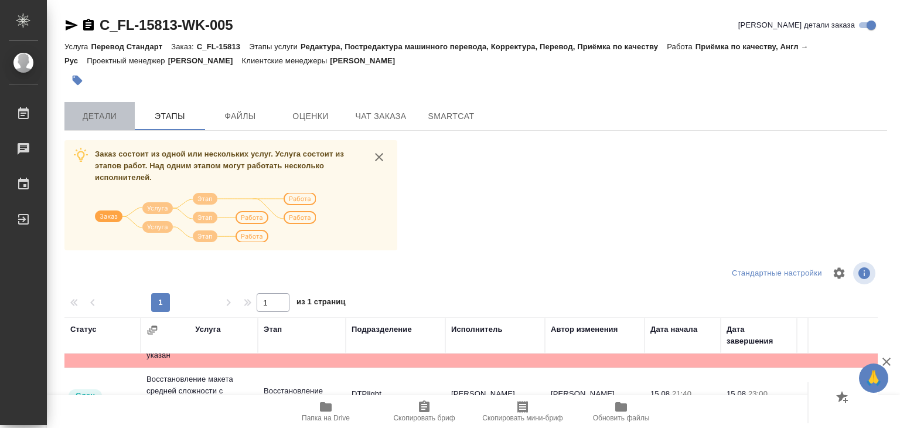
click at [77, 127] on button "Детали" at bounding box center [99, 116] width 70 height 28
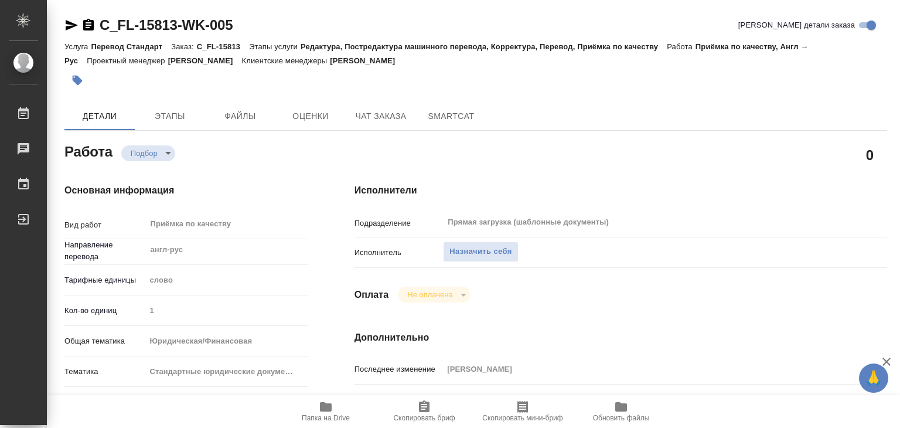
type textarea "x"
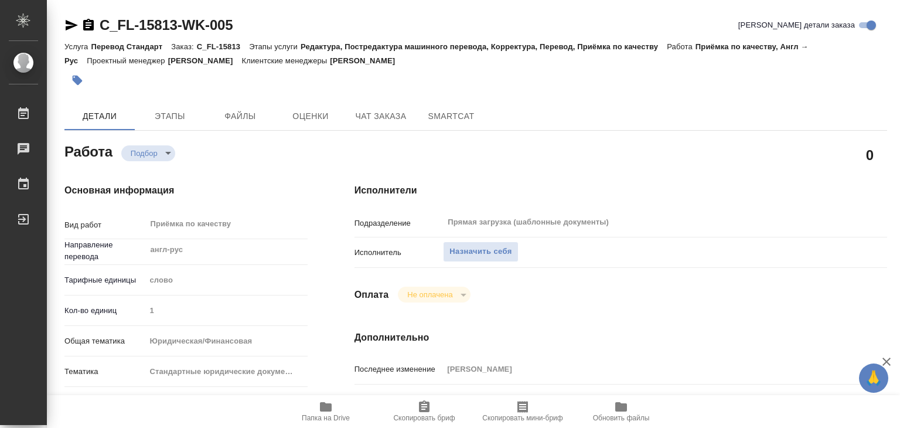
type textarea "x"
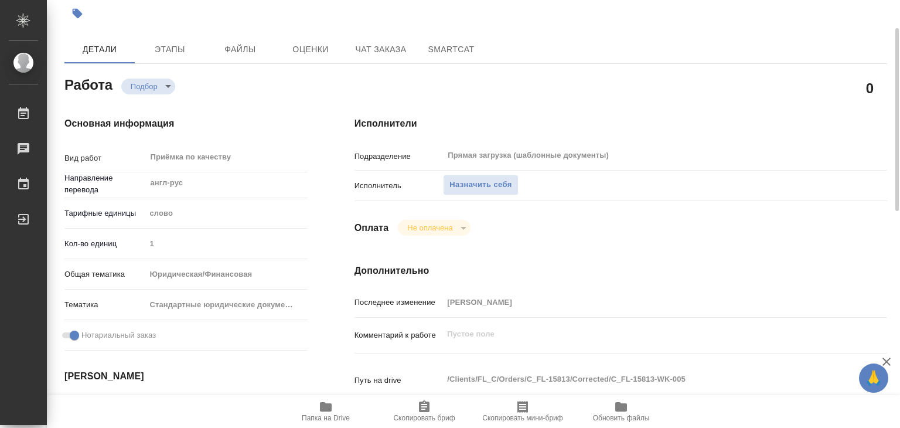
type textarea "x"
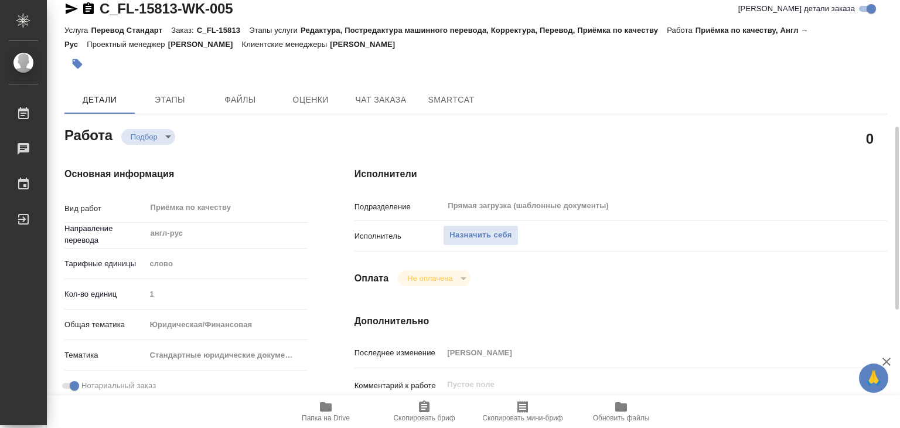
scroll to position [15, 0]
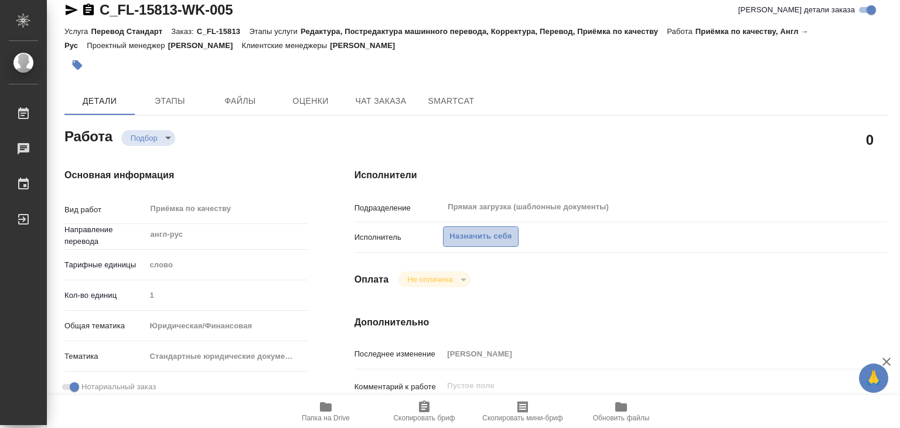
click at [495, 237] on span "Назначить себя" at bounding box center [481, 236] width 62 height 13
type textarea "x"
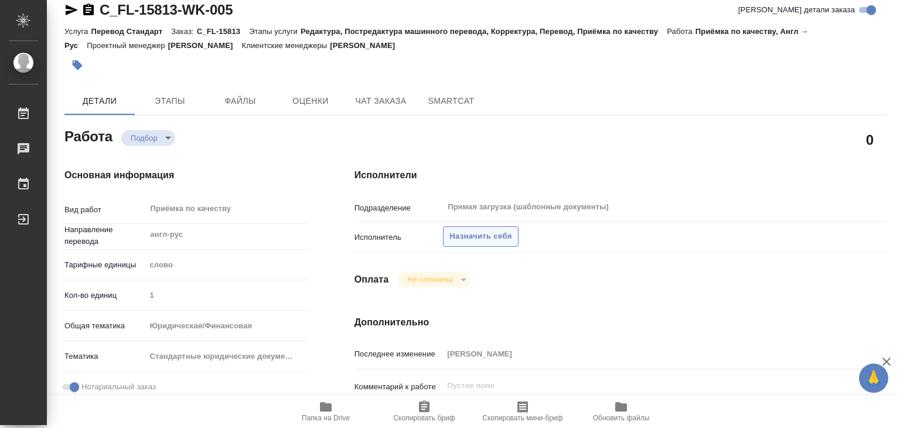
type textarea "x"
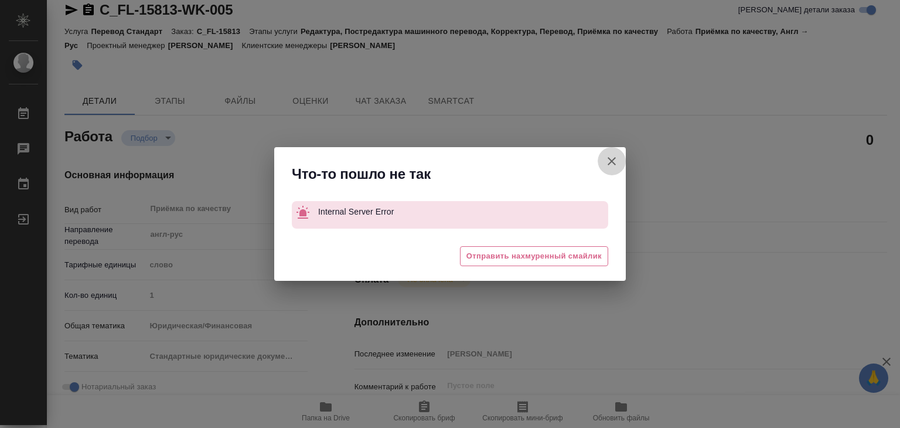
click at [613, 162] on icon "button" at bounding box center [612, 161] width 8 height 8
type textarea "x"
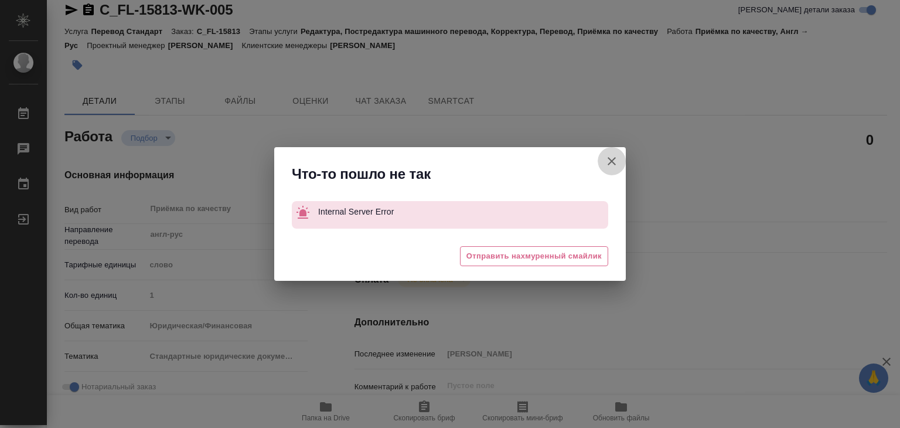
type textarea "x"
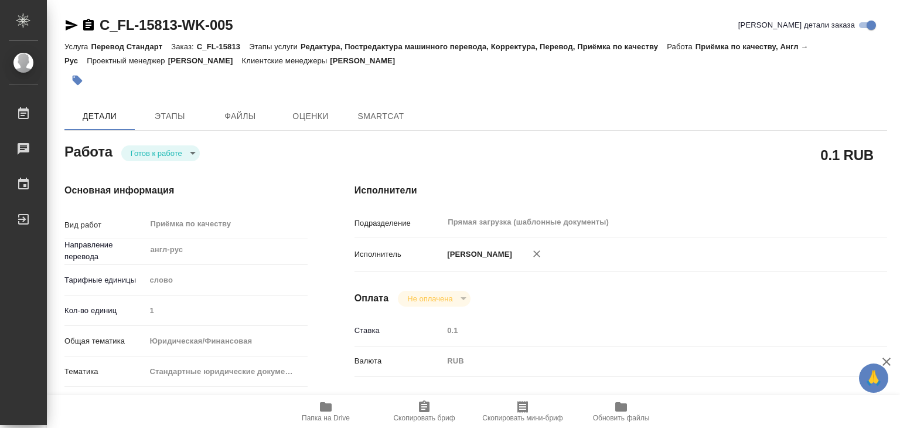
type textarea "x"
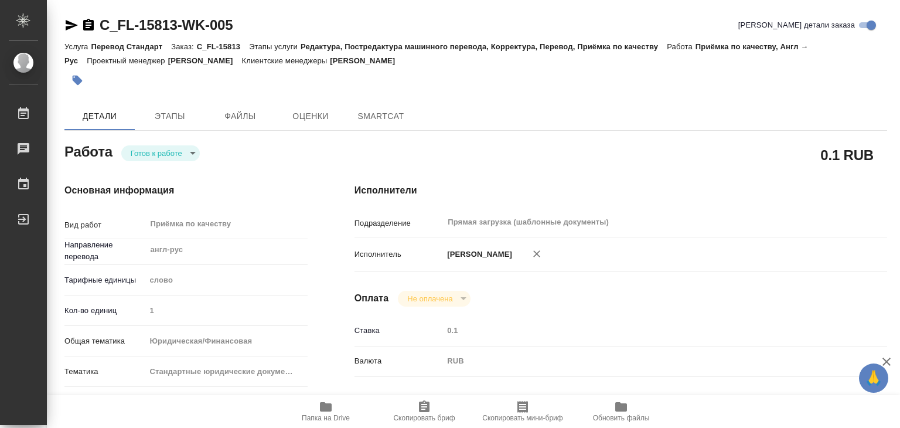
type textarea "x"
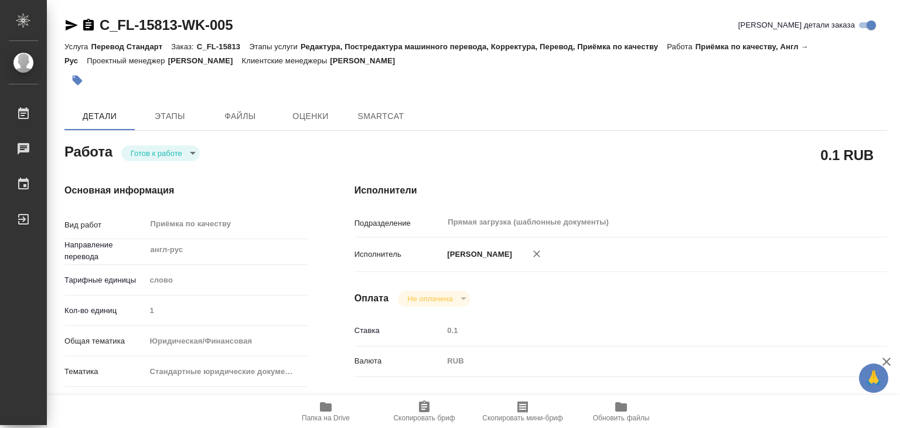
type textarea "x"
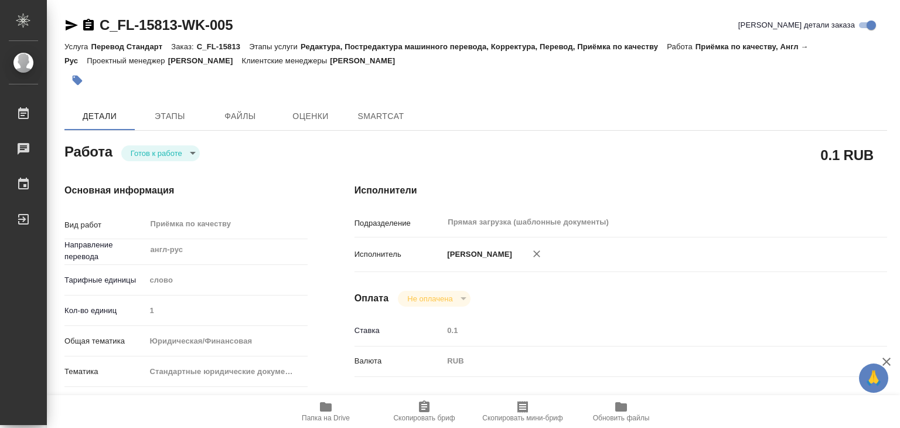
type textarea "x"
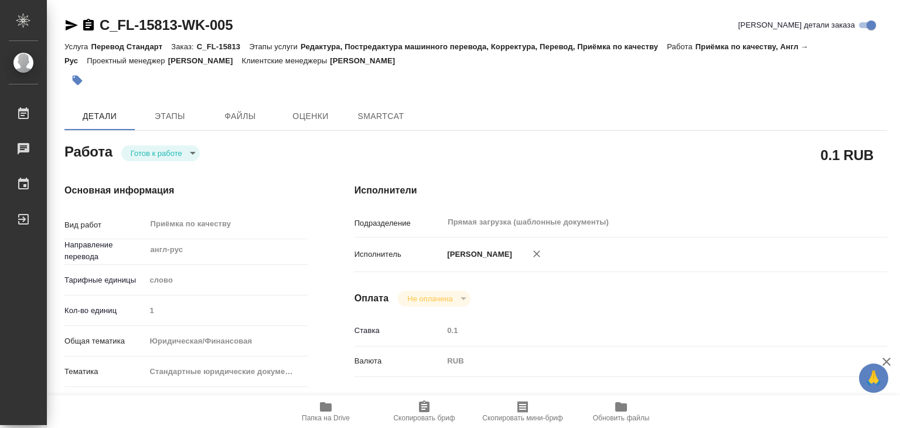
type textarea "x"
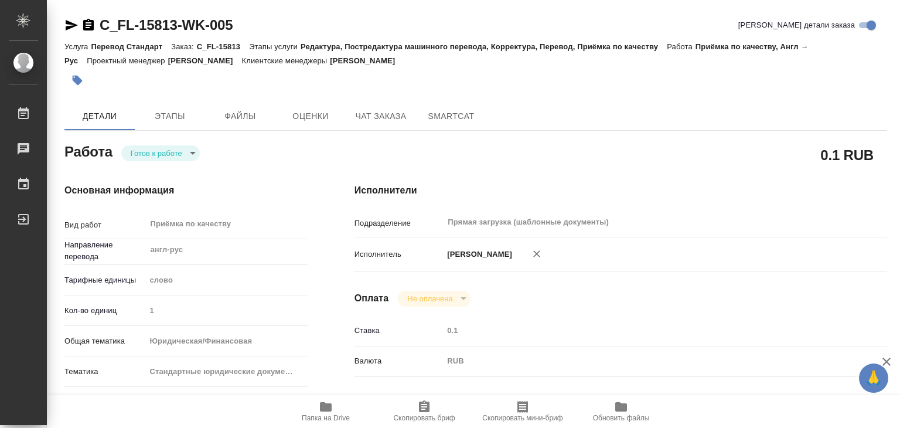
type textarea "x"
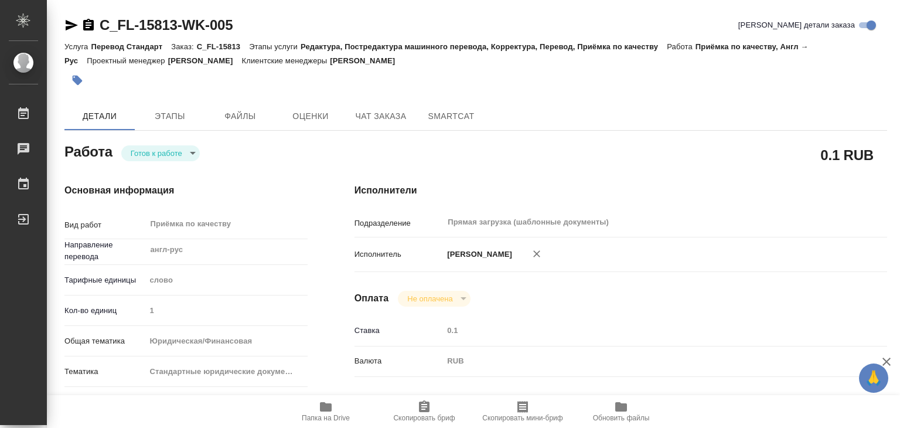
type textarea "x"
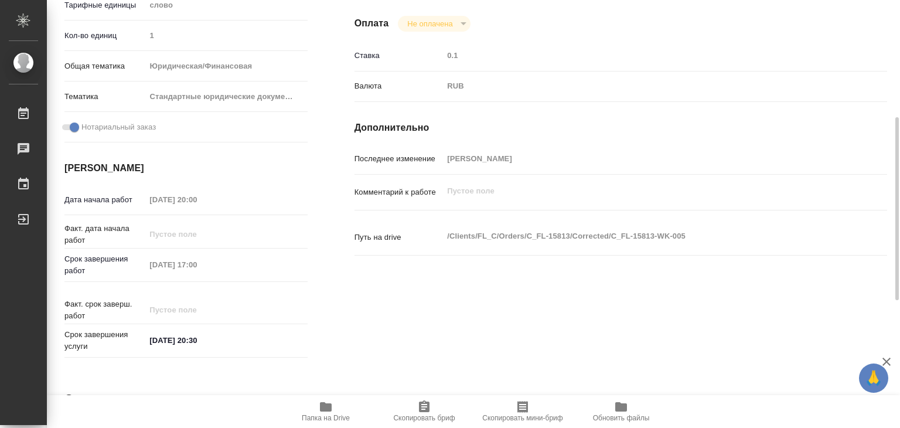
scroll to position [572, 0]
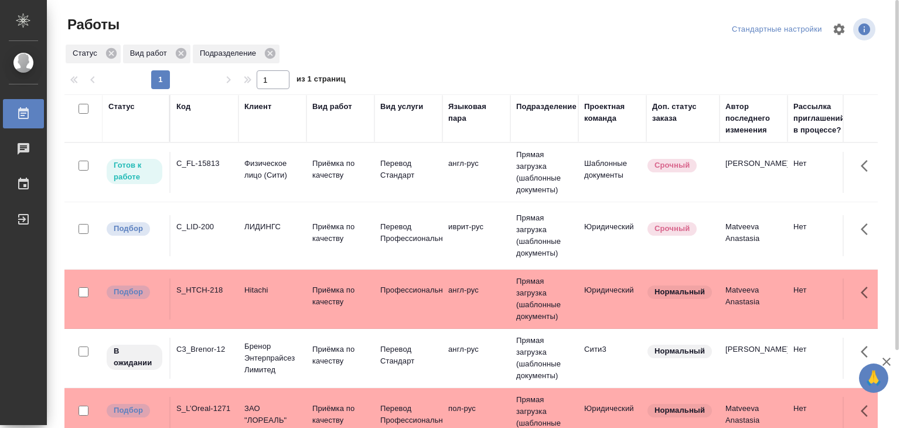
click at [451, 180] on td "англ-рус" at bounding box center [477, 172] width 68 height 41
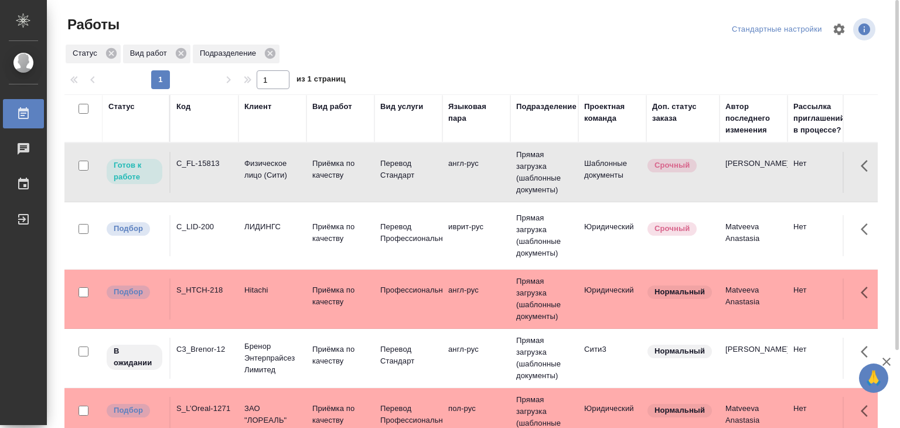
click at [451, 180] on td "англ-рус" at bounding box center [477, 172] width 68 height 41
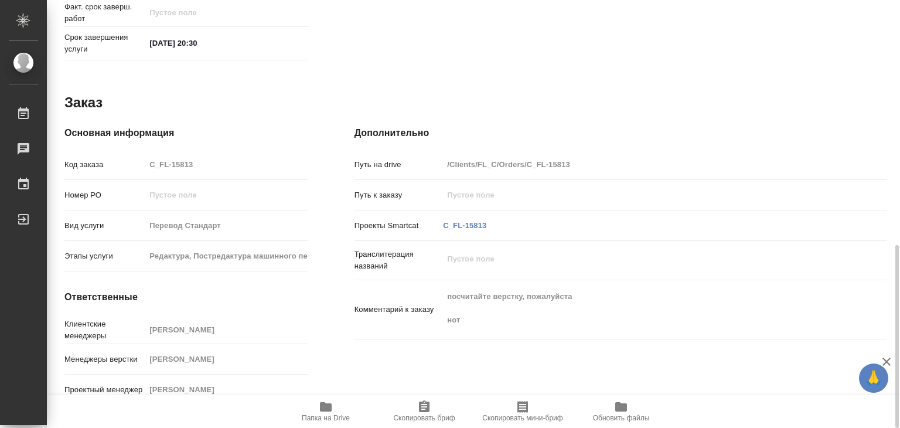
scroll to position [572, 0]
